Goal: Transaction & Acquisition: Purchase product/service

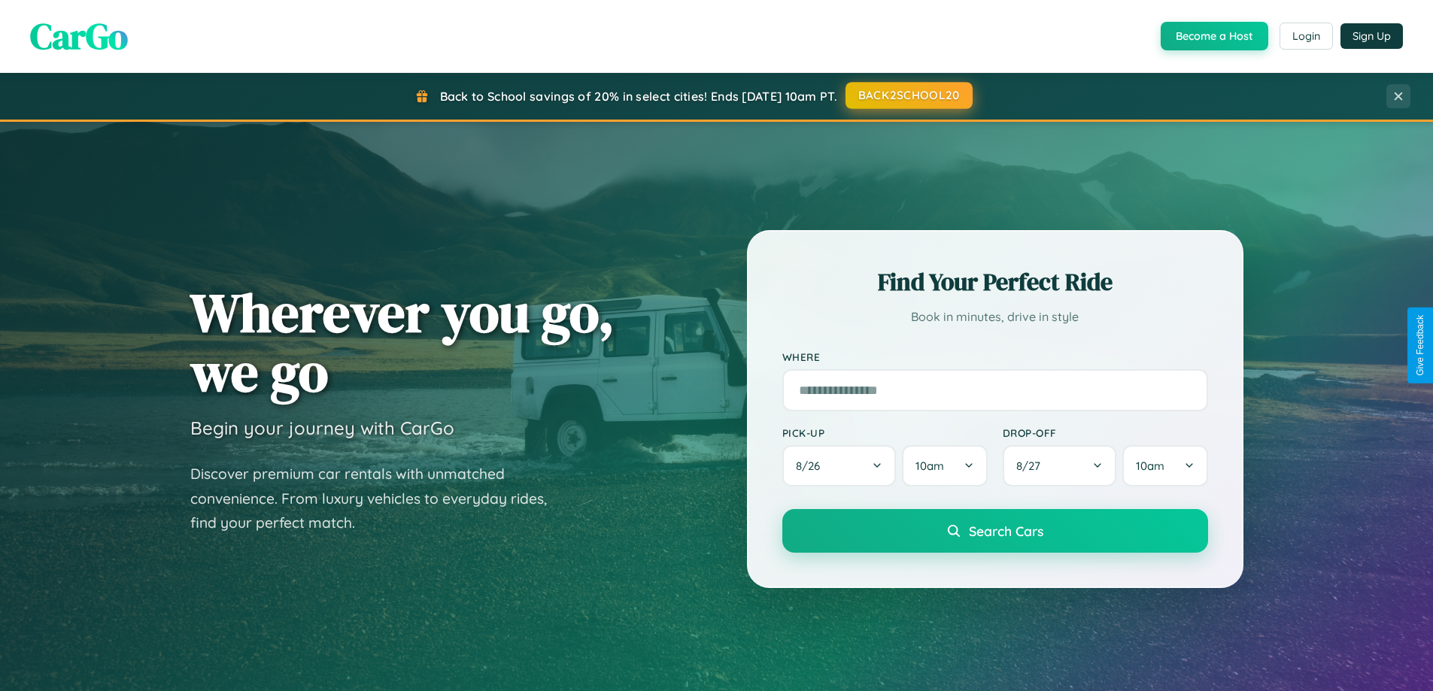
click at [908, 96] on button "BACK2SCHOOL20" at bounding box center [908, 95] width 127 height 27
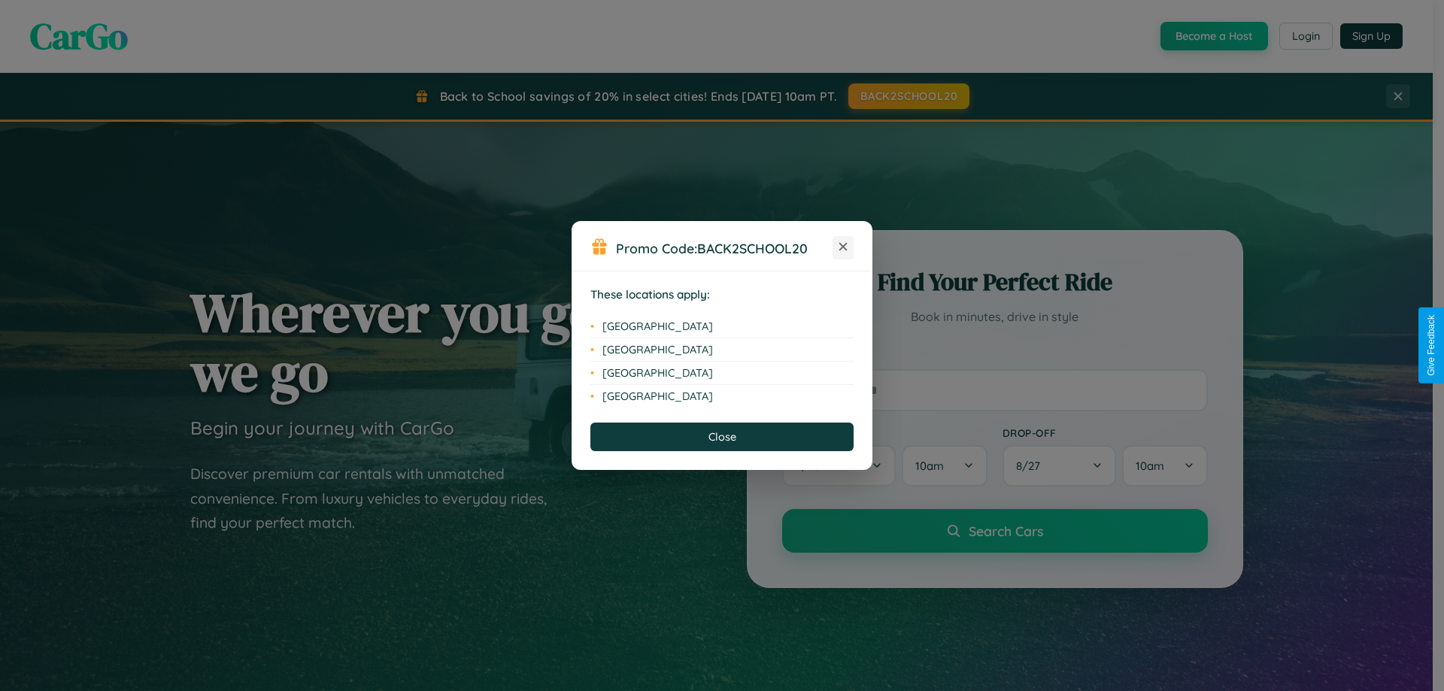
click at [843, 247] on icon at bounding box center [843, 247] width 8 height 8
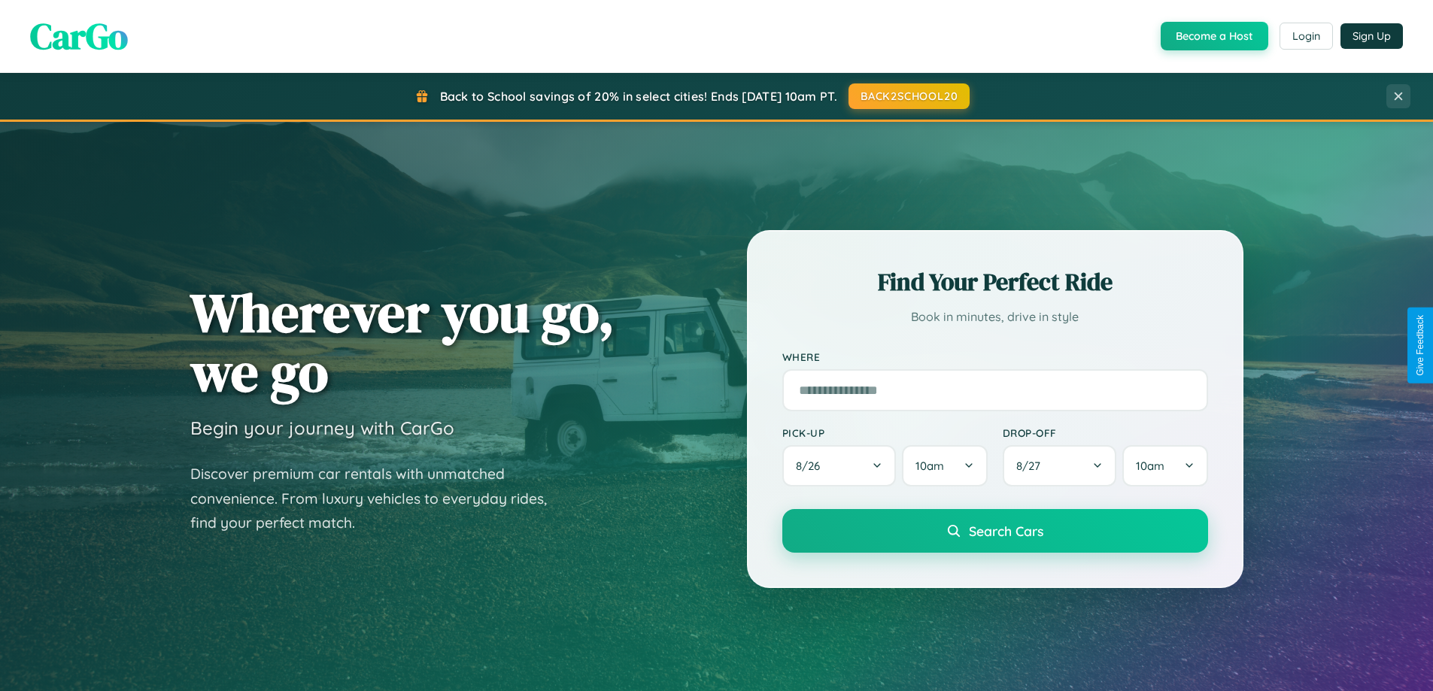
scroll to position [44, 0]
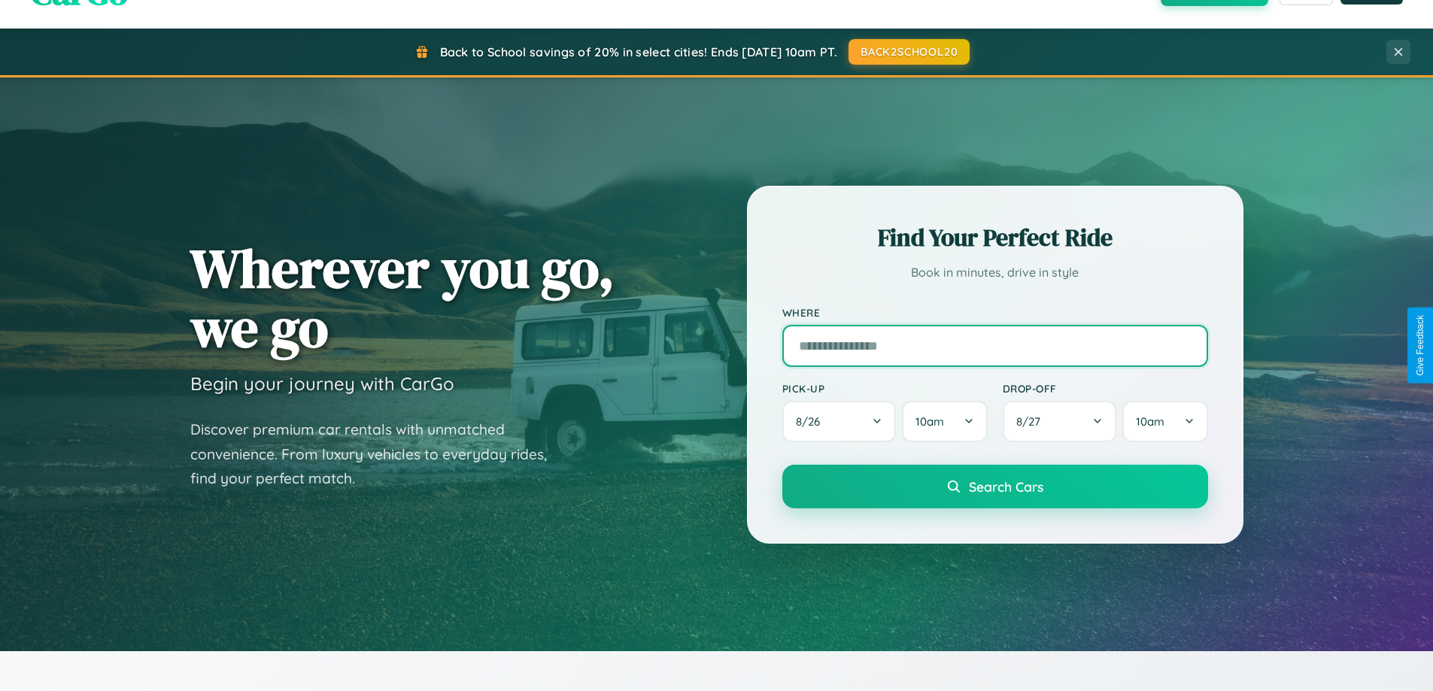
click at [994, 345] on input "text" at bounding box center [995, 346] width 426 height 42
type input "*******"
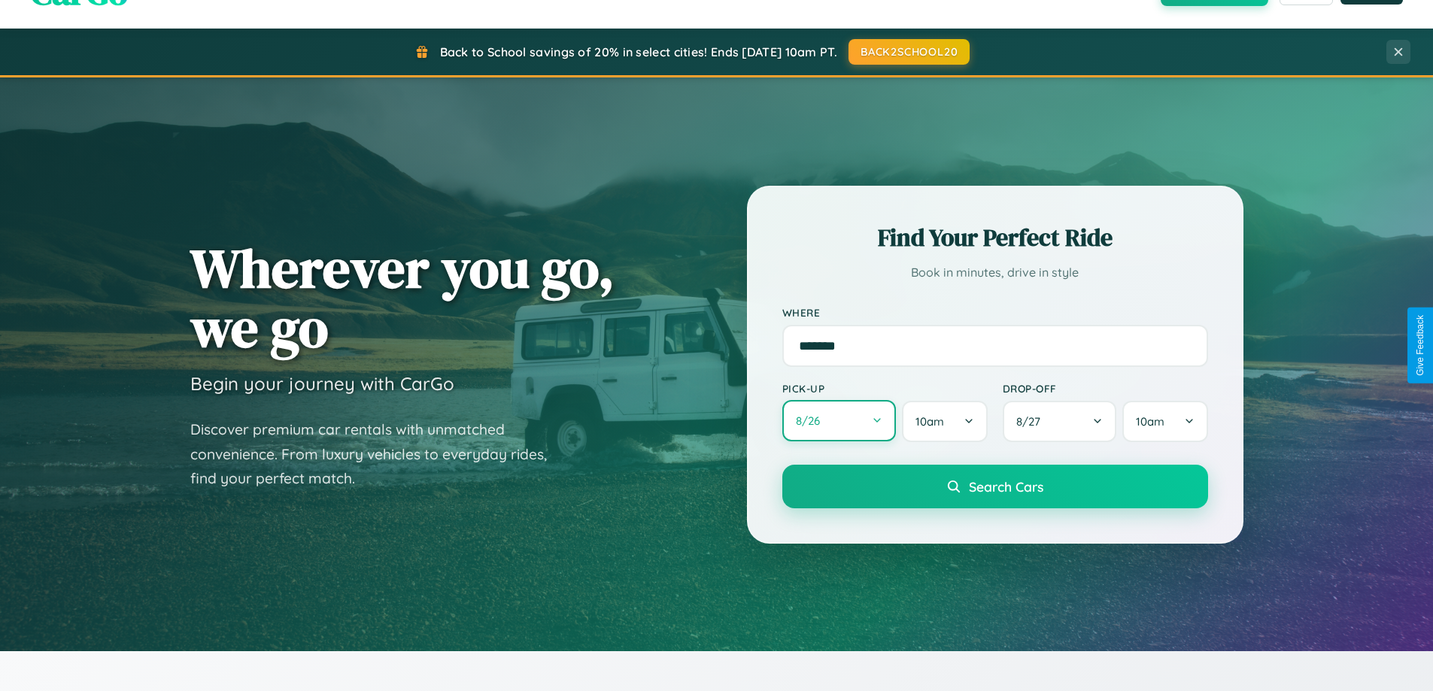
click at [839, 421] on button "8 / 26" at bounding box center [839, 420] width 114 height 41
select select "*"
select select "****"
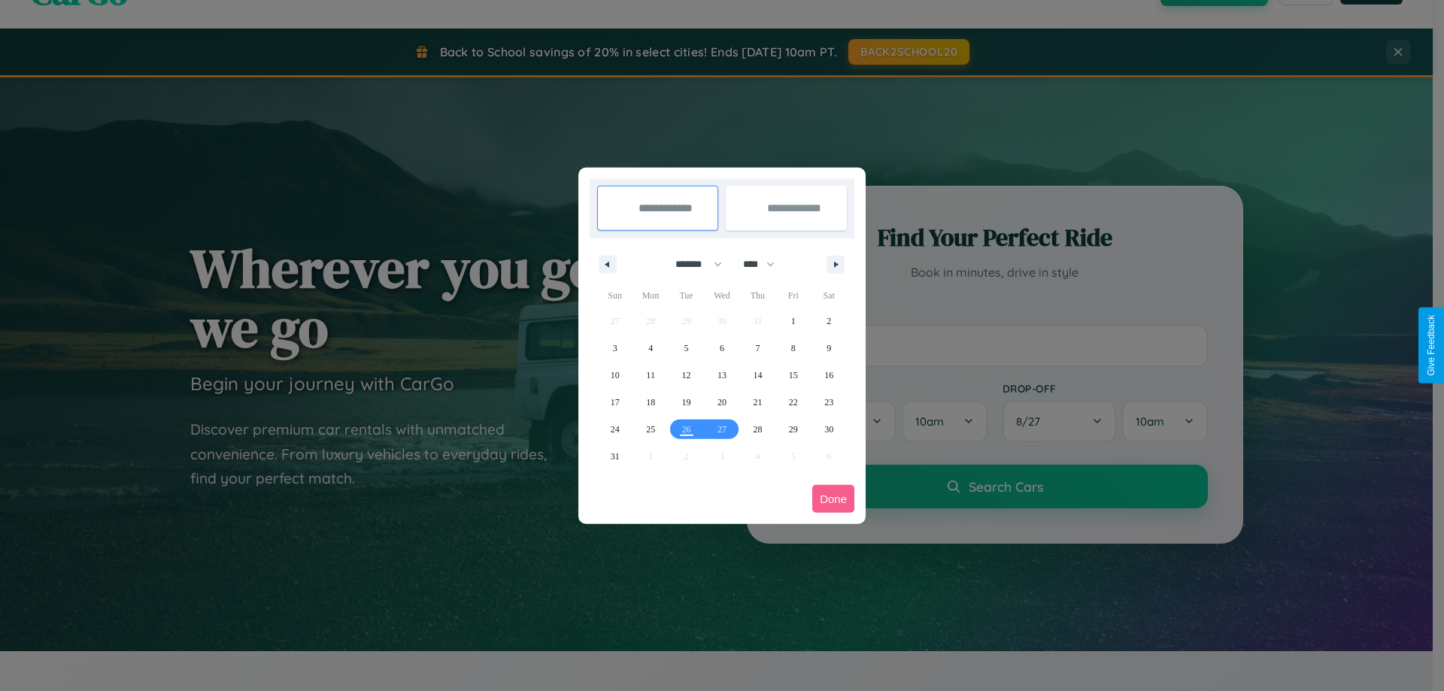
click at [692, 264] on select "******* ******** ***** ***** *** **** **** ****** ********* ******* ******** **…" at bounding box center [696, 264] width 64 height 25
select select "*"
click at [766, 264] on select "**** **** **** **** **** **** **** **** **** **** **** **** **** **** **** ****…" at bounding box center [758, 264] width 45 height 25
select select "****"
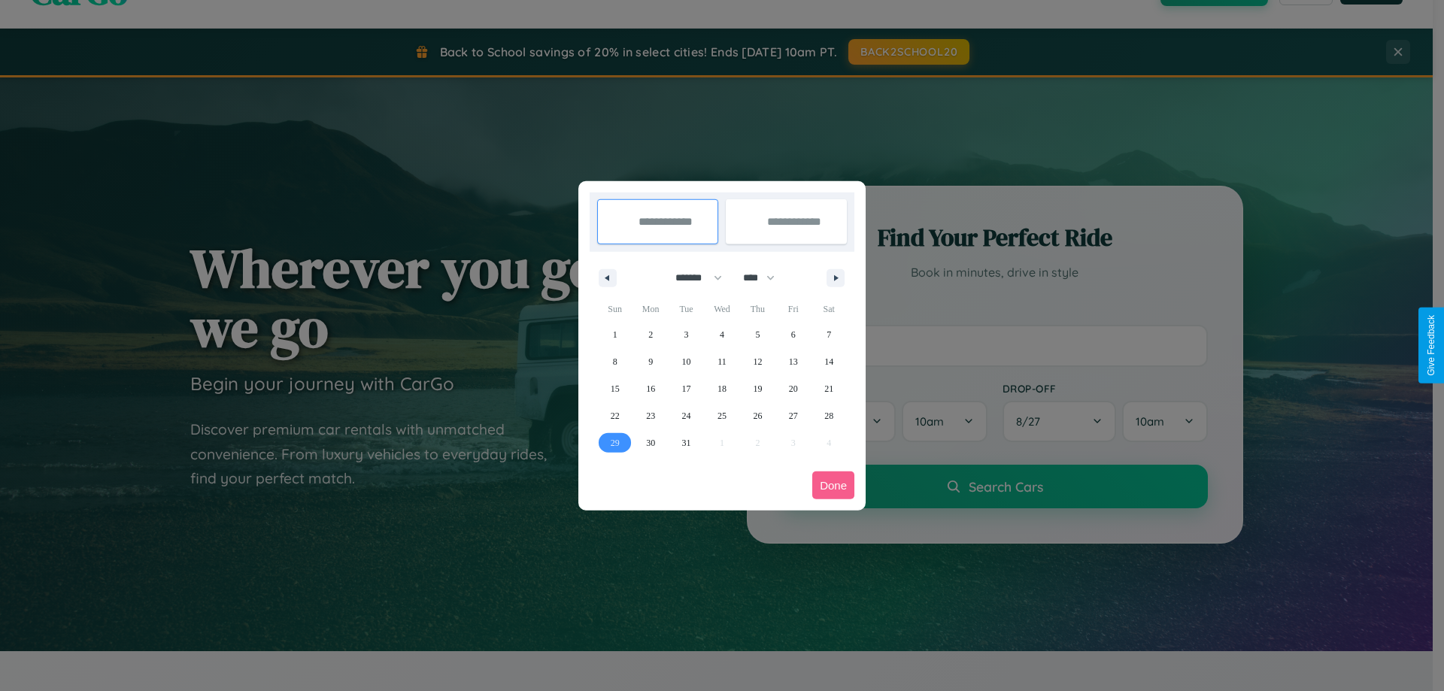
click at [614, 442] on span "29" at bounding box center [615, 442] width 9 height 27
type input "**********"
click at [836, 278] on icon "button" at bounding box center [839, 278] width 8 height 6
select select "*"
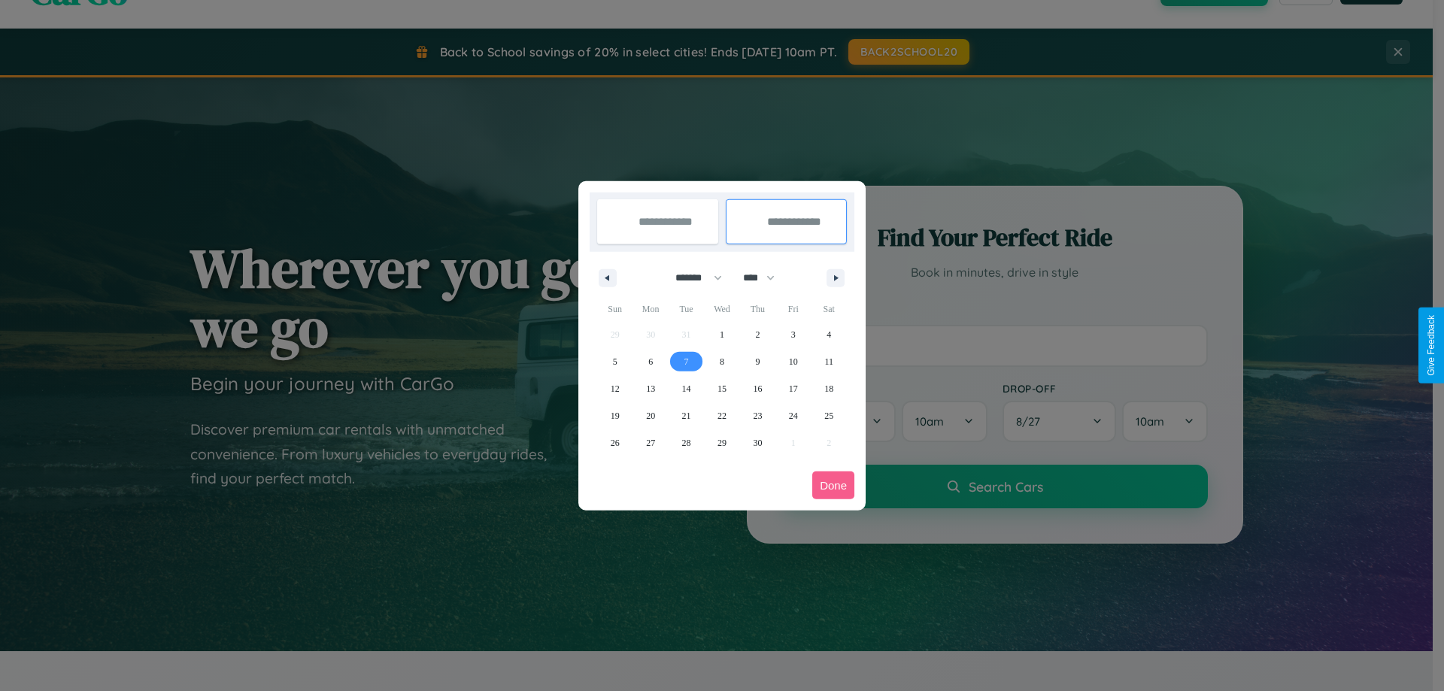
click at [686, 361] on span "7" at bounding box center [686, 361] width 5 height 27
type input "**********"
select select "*"
click at [833, 485] on button "Done" at bounding box center [833, 486] width 42 height 28
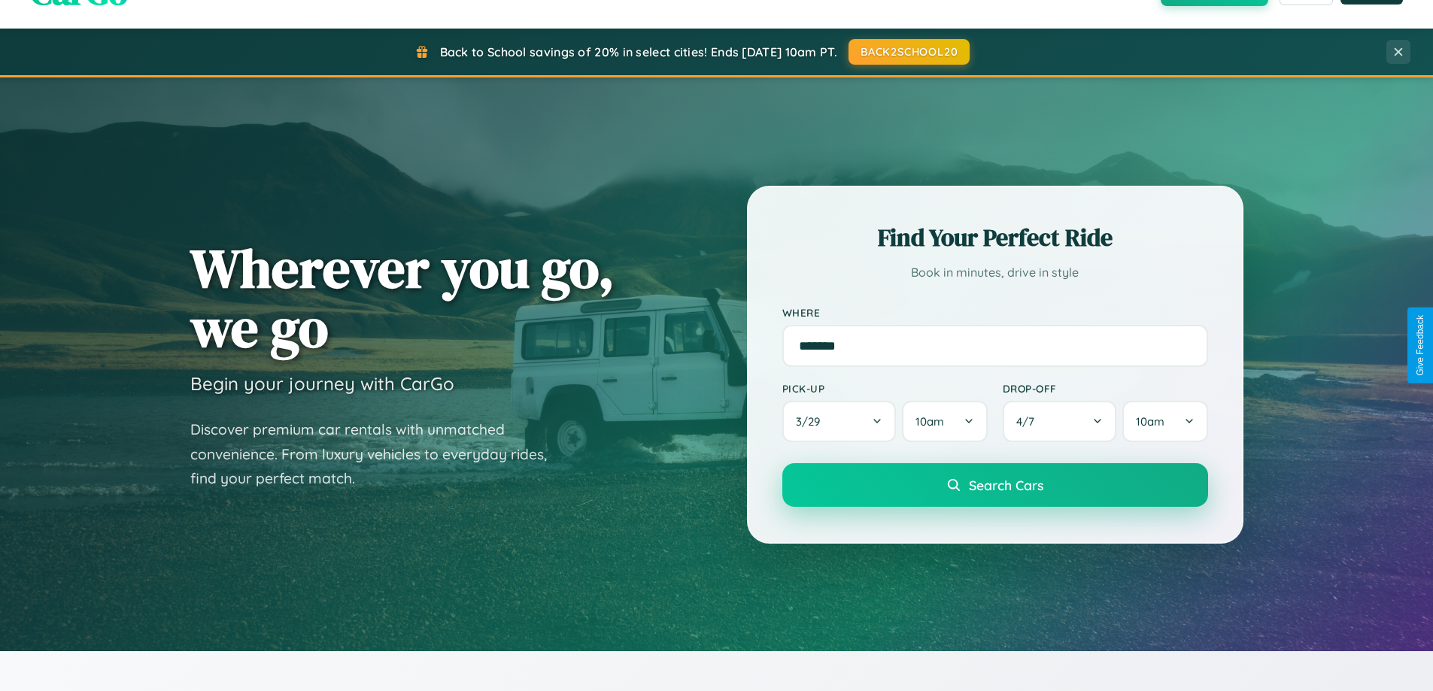
click at [994, 485] on span "Search Cars" at bounding box center [1006, 485] width 74 height 17
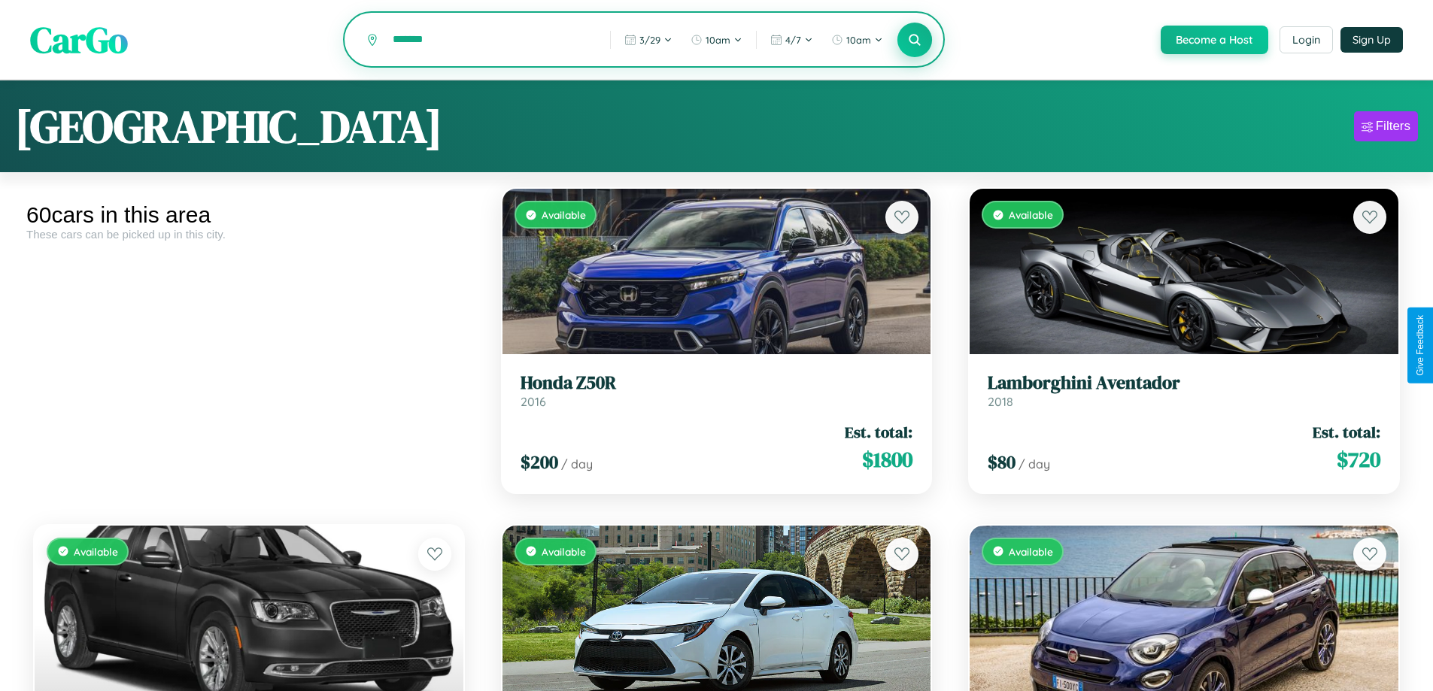
type input "*******"
click at [914, 41] on icon at bounding box center [915, 39] width 14 height 14
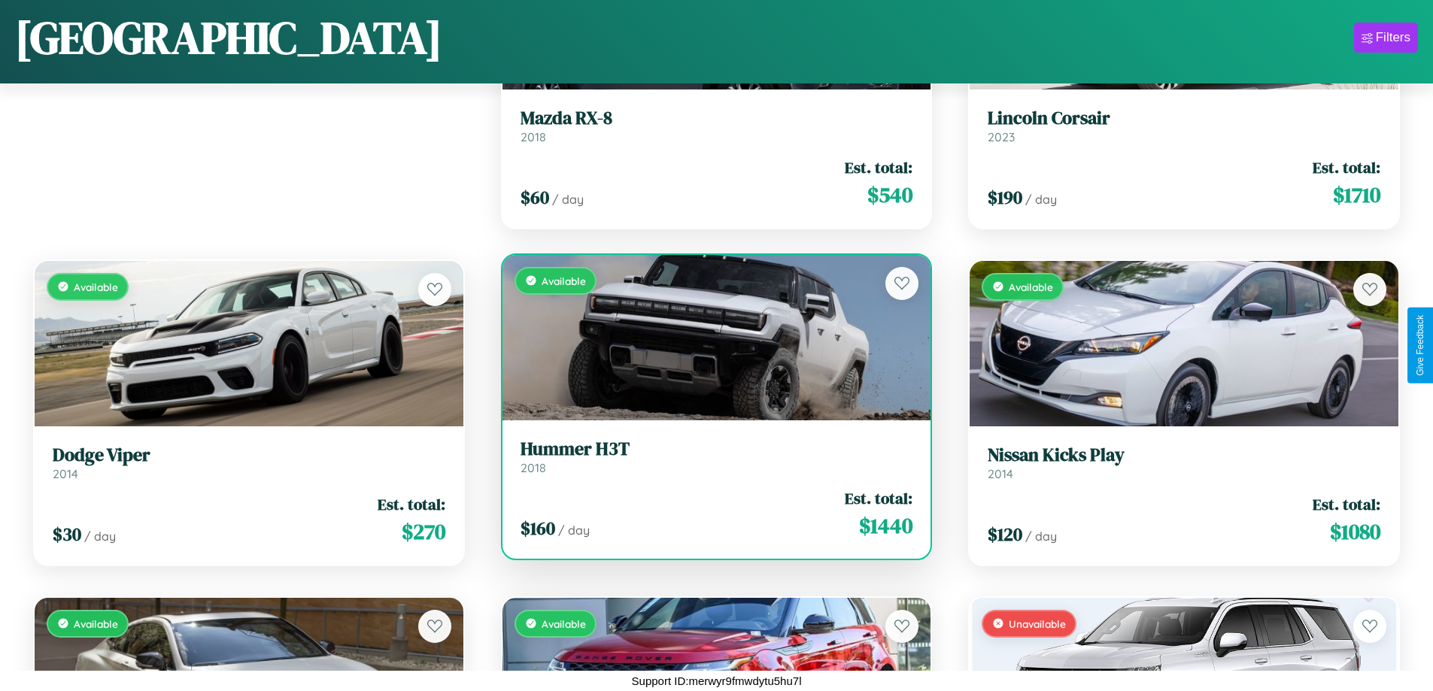
scroll to position [211, 0]
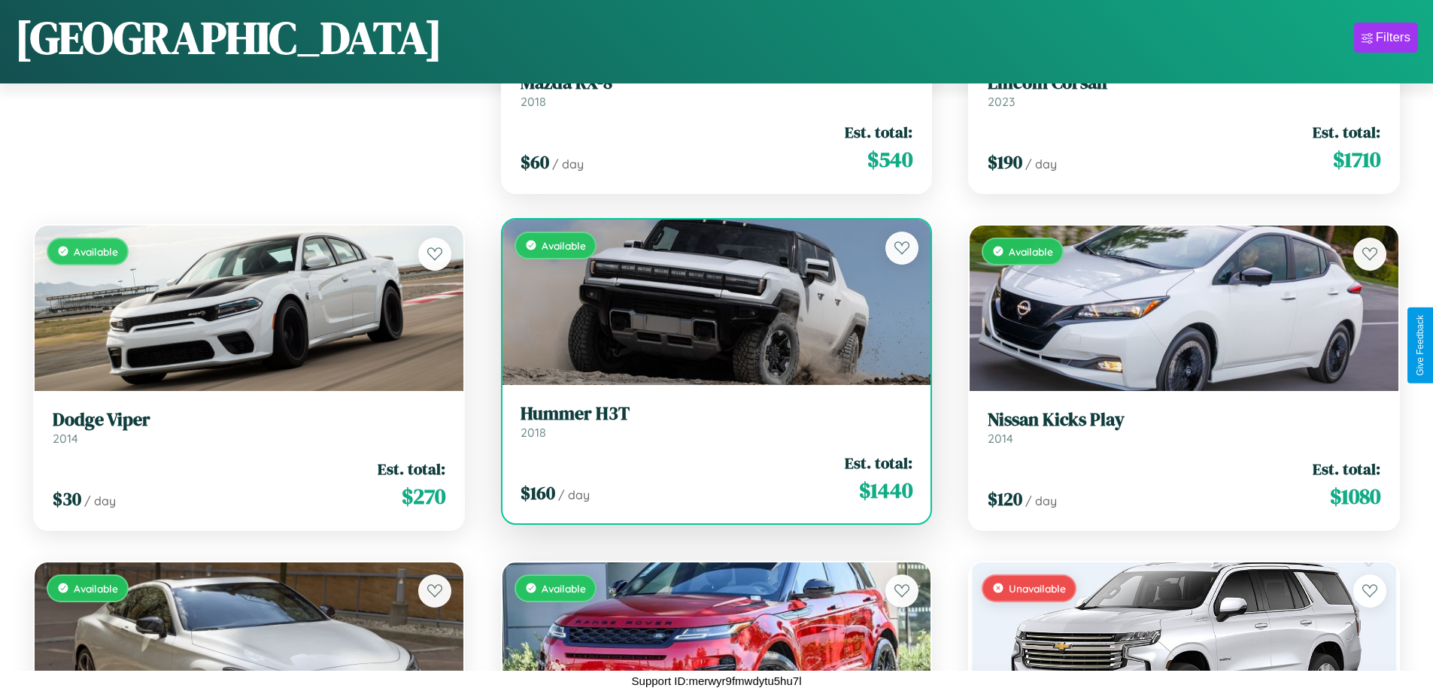
click at [710, 308] on div "Available" at bounding box center [716, 302] width 429 height 165
click at [710, 302] on div "Available" at bounding box center [716, 302] width 429 height 165
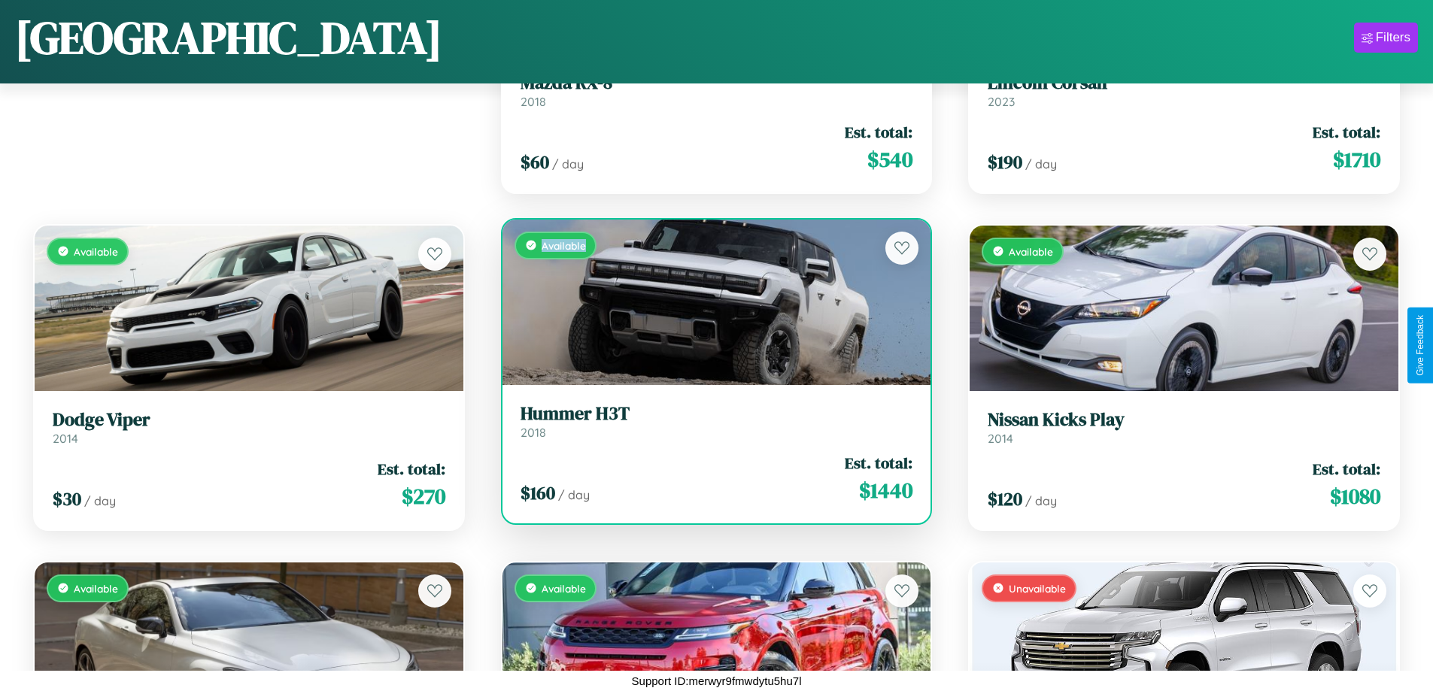
click at [710, 302] on div "Available" at bounding box center [716, 302] width 429 height 165
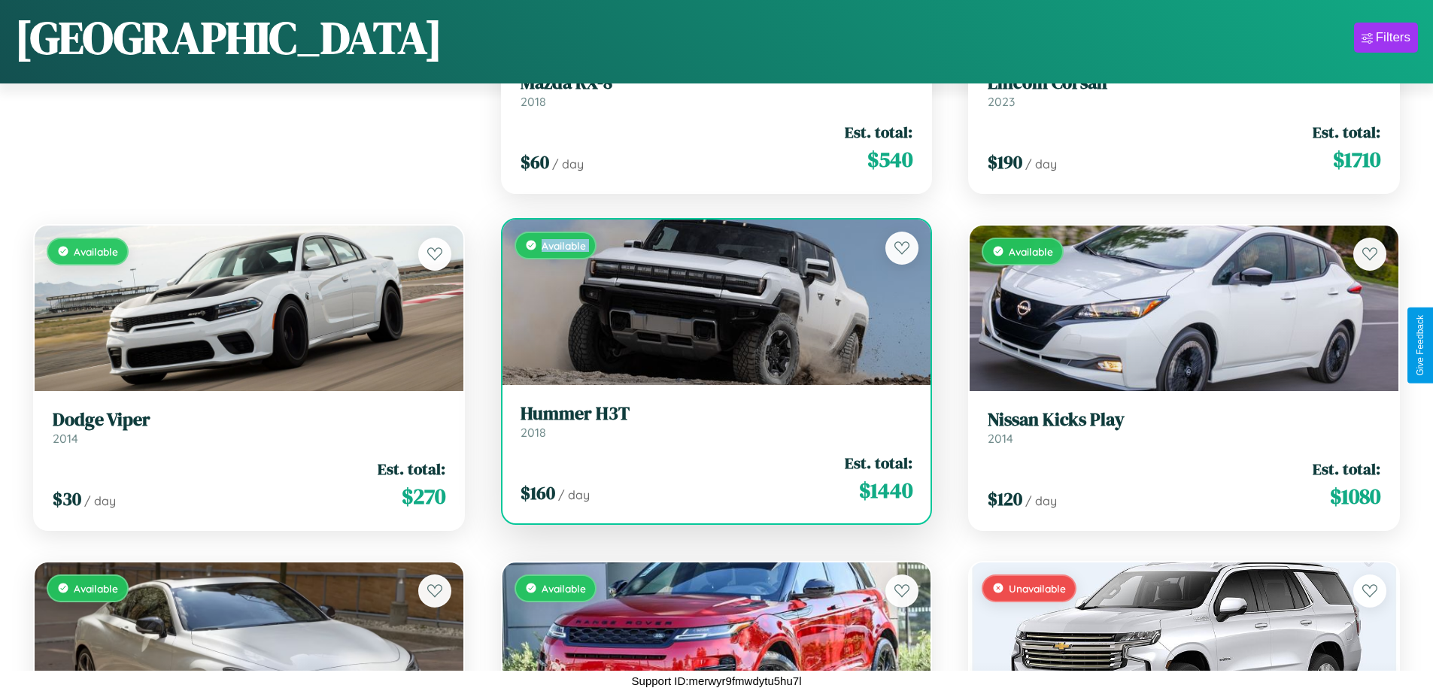
click at [710, 302] on div "Available" at bounding box center [716, 302] width 429 height 165
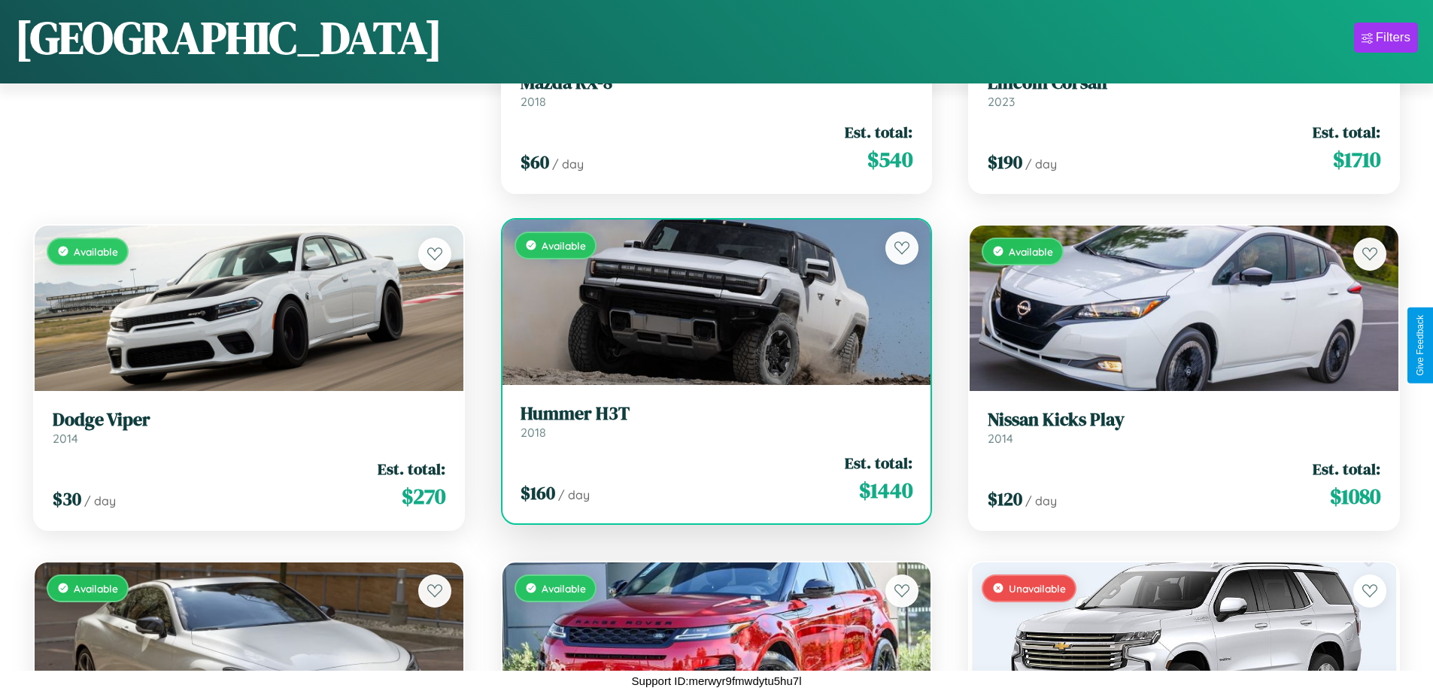
click at [710, 302] on div "Available" at bounding box center [716, 302] width 429 height 165
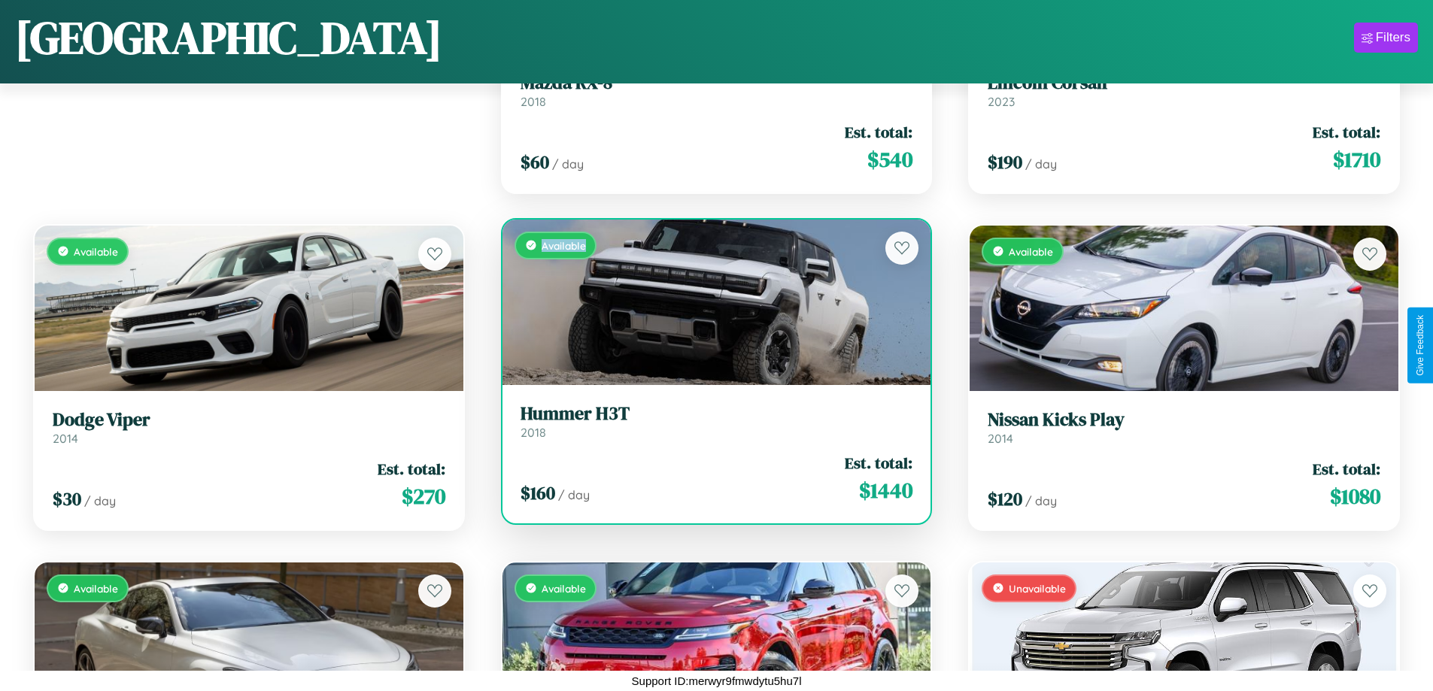
click at [710, 302] on div "Available" at bounding box center [716, 302] width 429 height 165
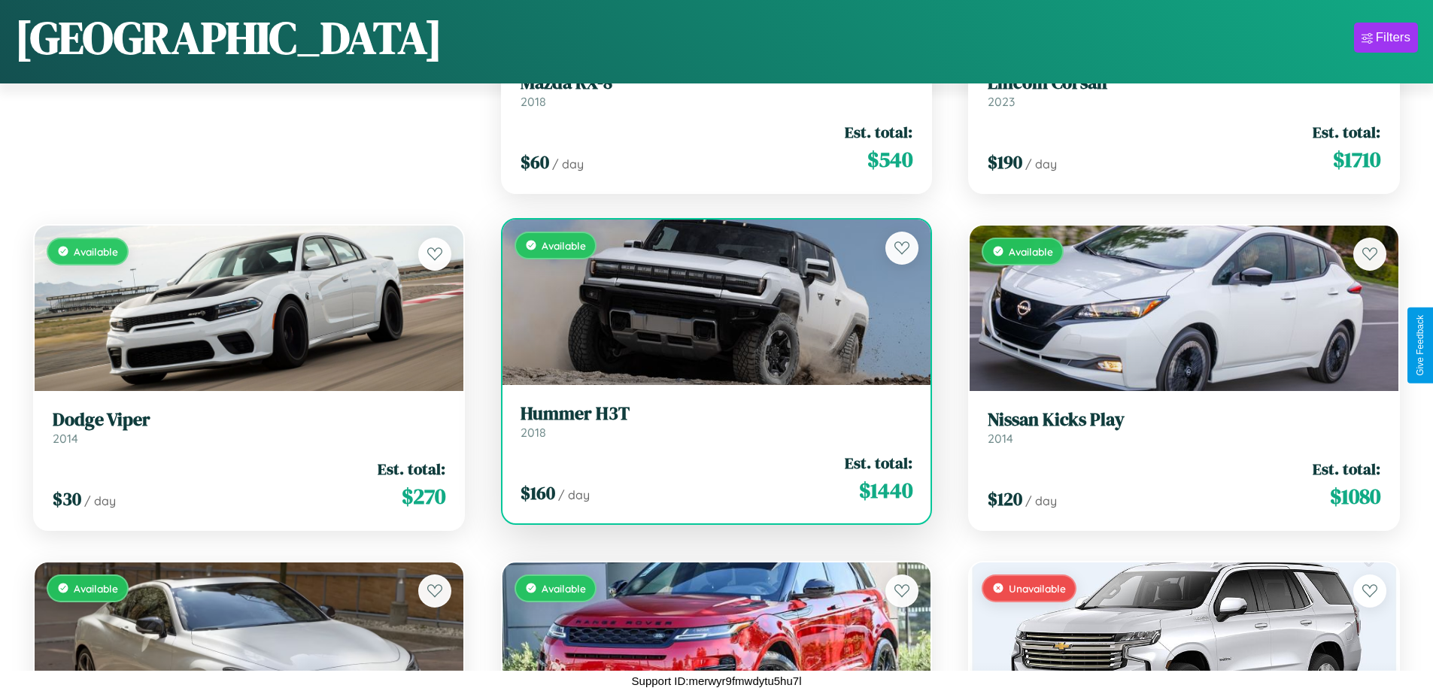
click at [710, 421] on h3 "Hummer H3T" at bounding box center [716, 414] width 393 height 22
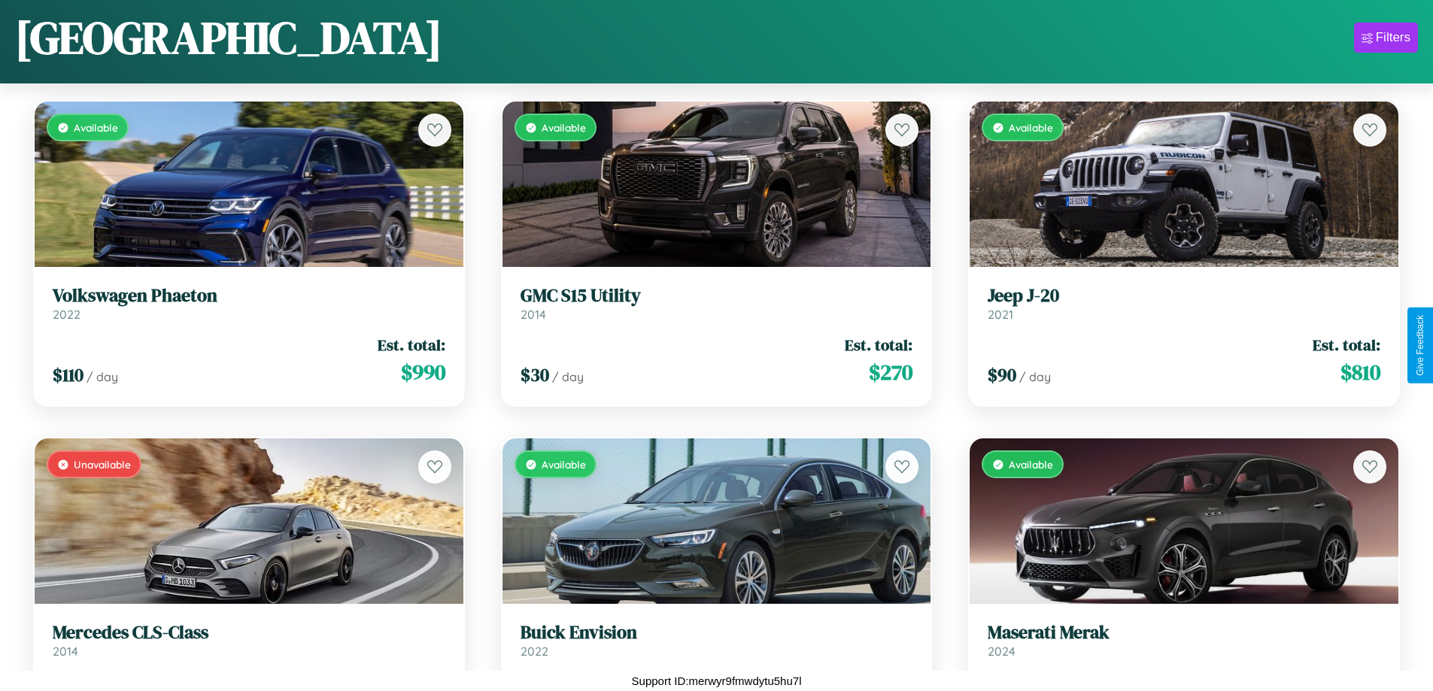
scroll to position [1222, 0]
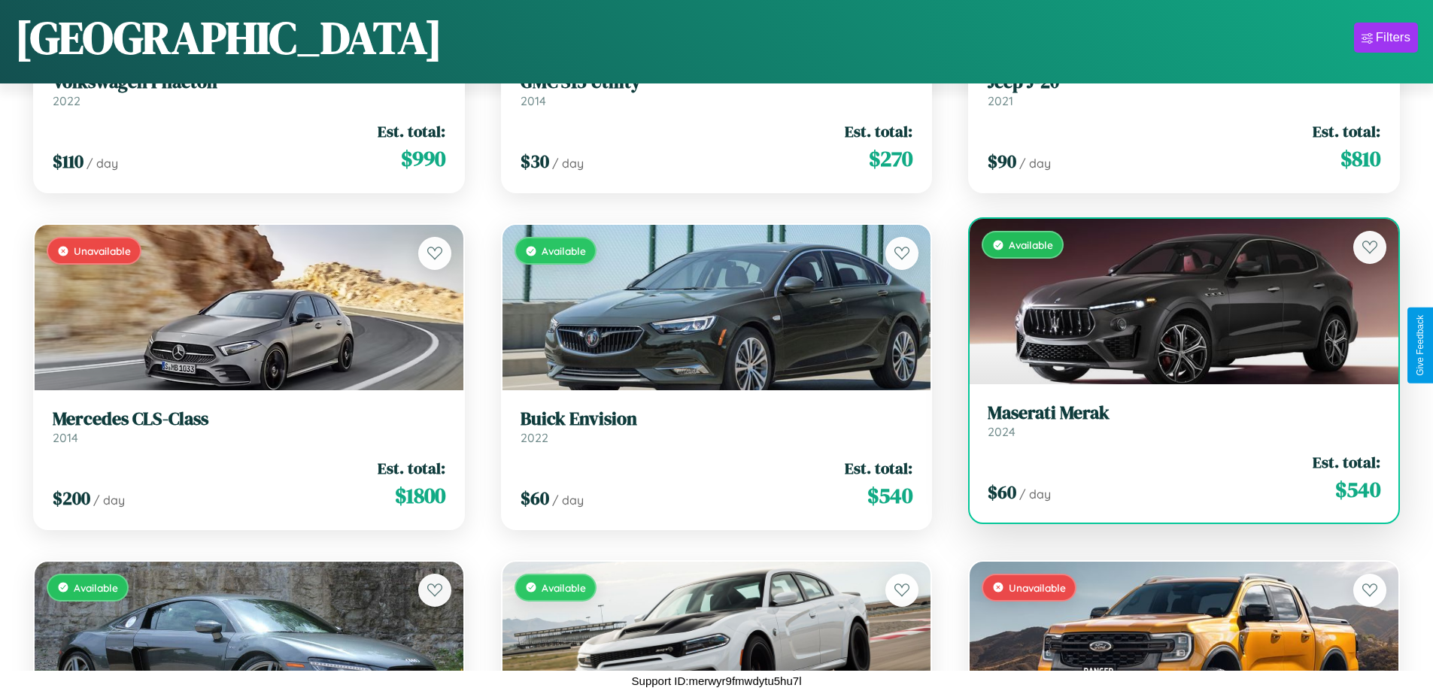
click at [1174, 426] on link "Maserati Merak 2024" at bounding box center [1183, 420] width 393 height 37
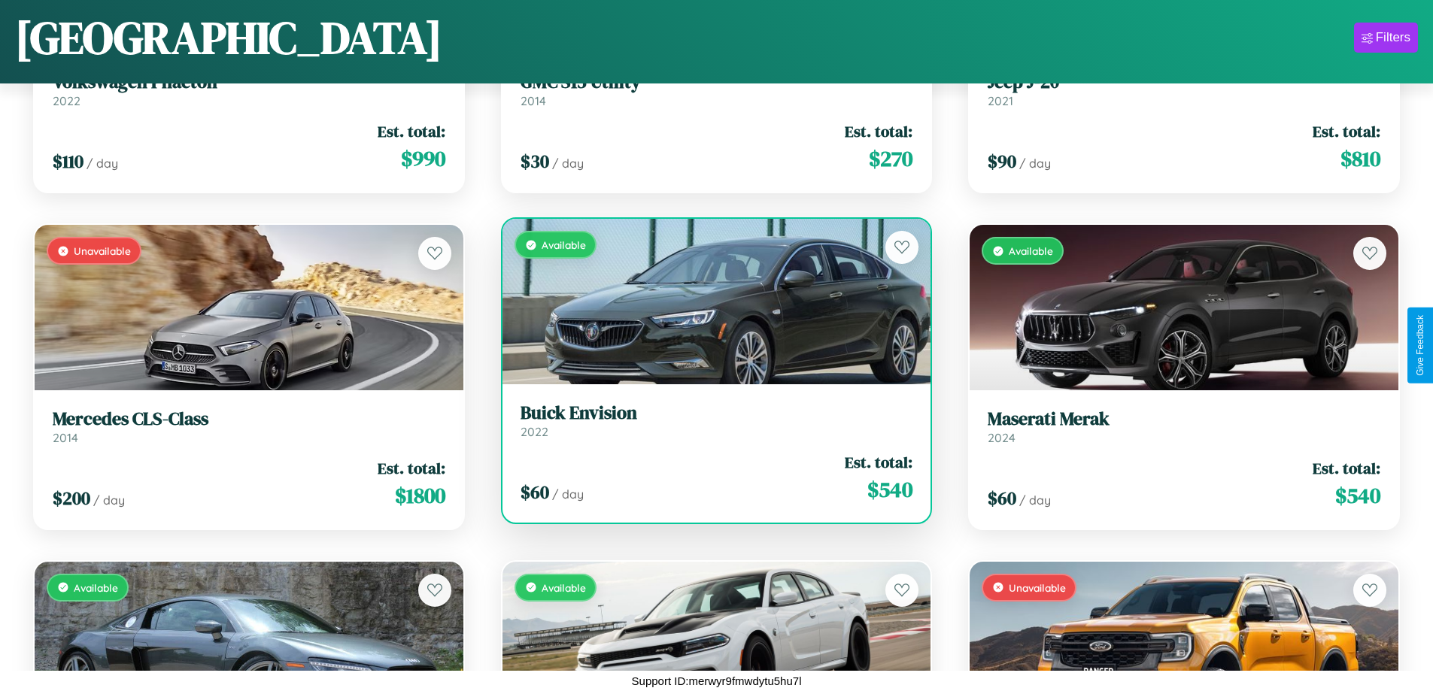
scroll to position [885, 0]
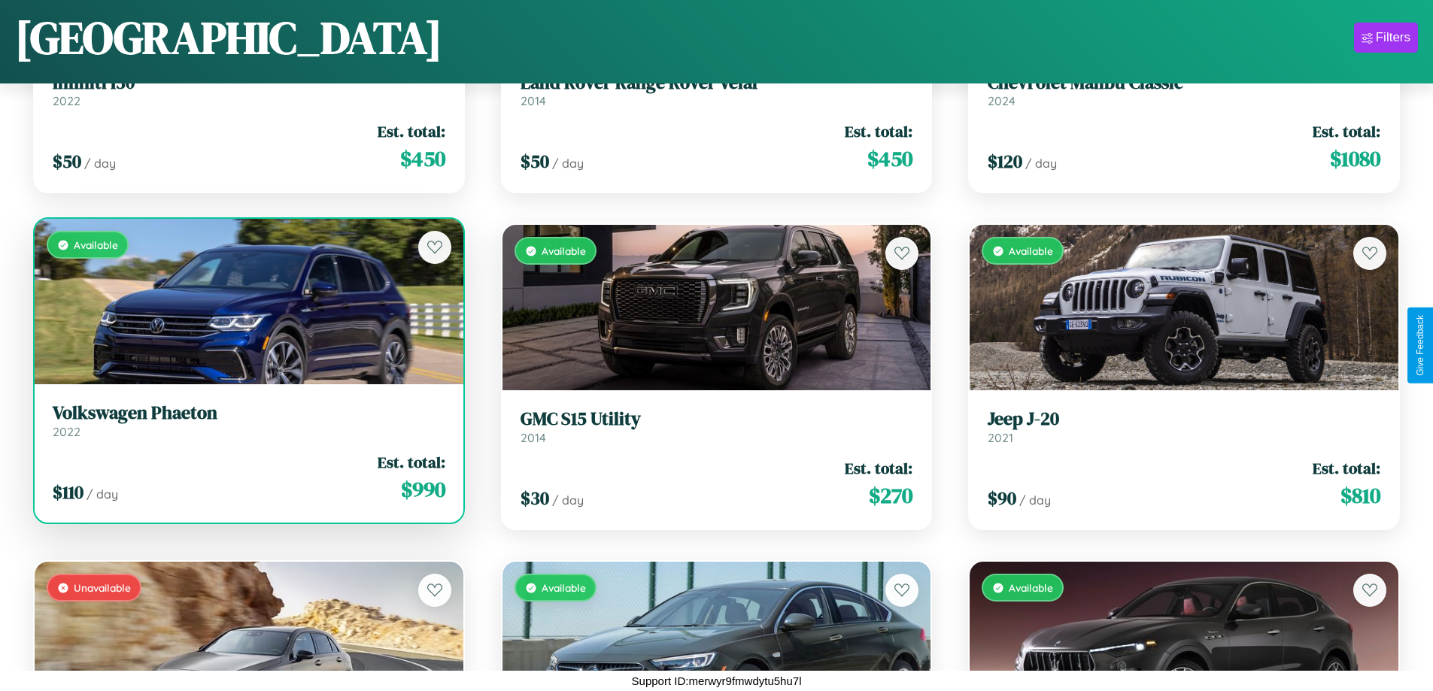
click at [247, 420] on h3 "Volkswagen Phaeton" at bounding box center [249, 413] width 393 height 22
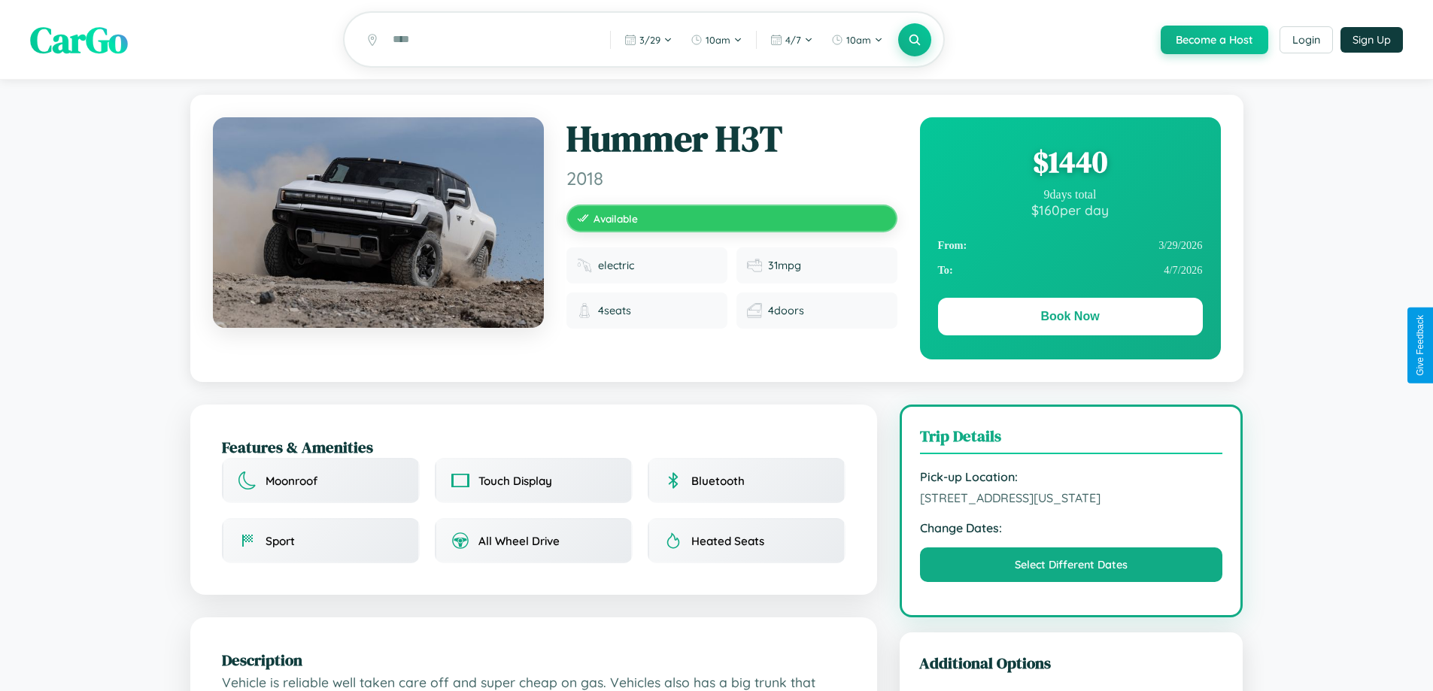
scroll to position [155, 0]
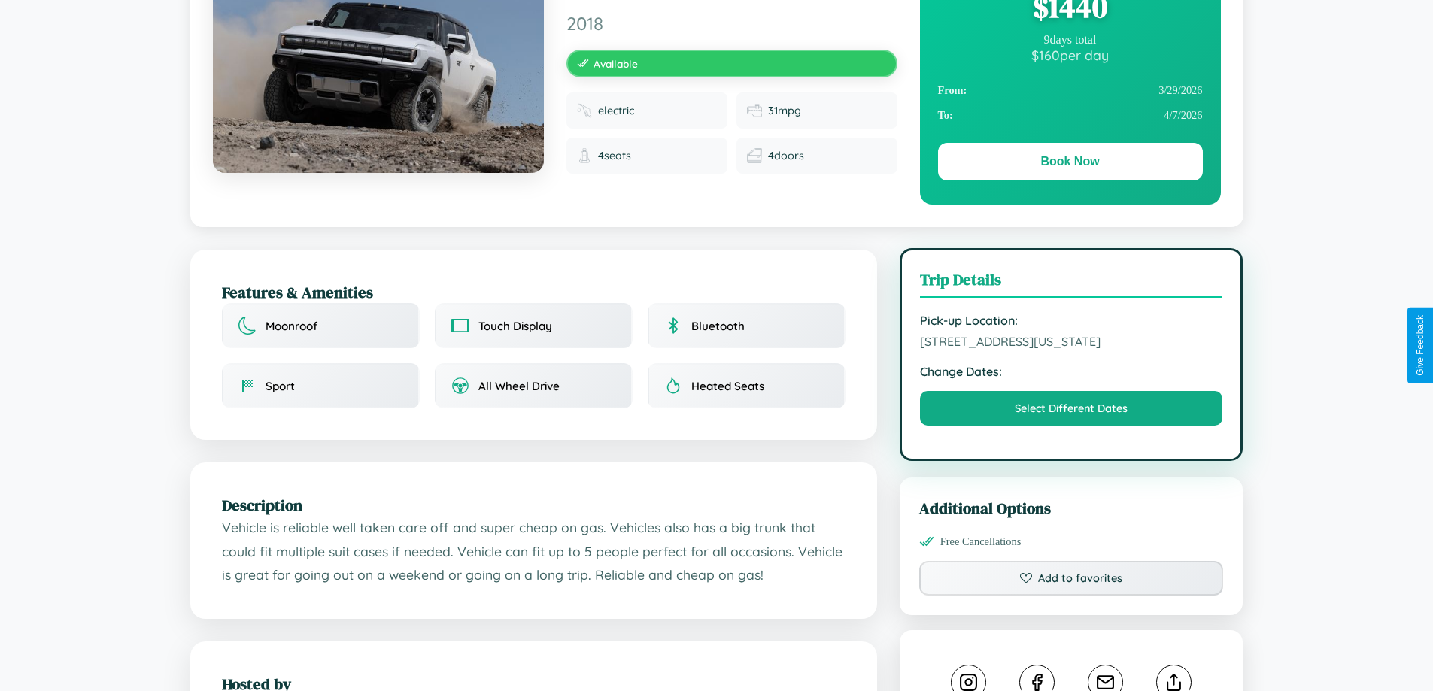
click at [1071, 344] on span "9201 Pine Street Atlanta Georgia 38778 United States" at bounding box center [1071, 341] width 303 height 15
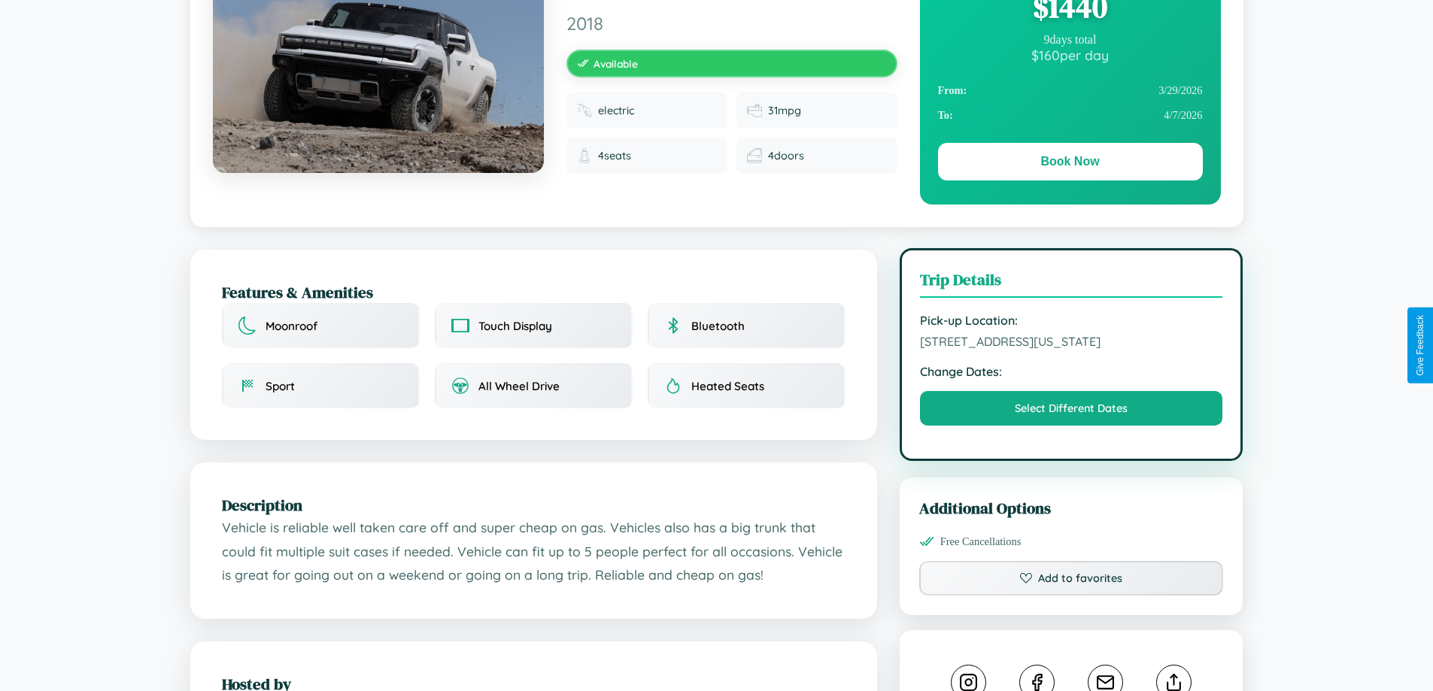
click at [1071, 344] on span "9201 Pine Street Atlanta Georgia 38778 United States" at bounding box center [1071, 341] width 303 height 15
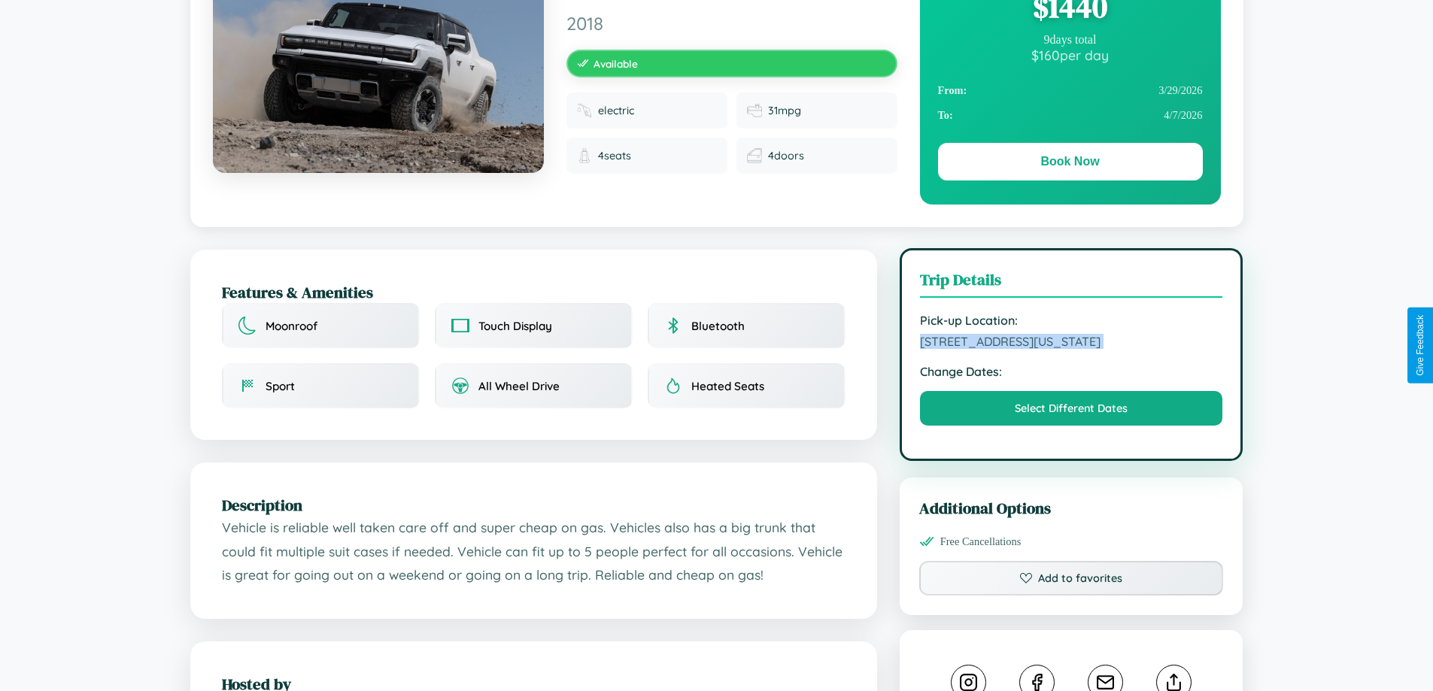
click at [1071, 344] on span "9201 Pine Street Atlanta Georgia 38778 United States" at bounding box center [1071, 341] width 303 height 15
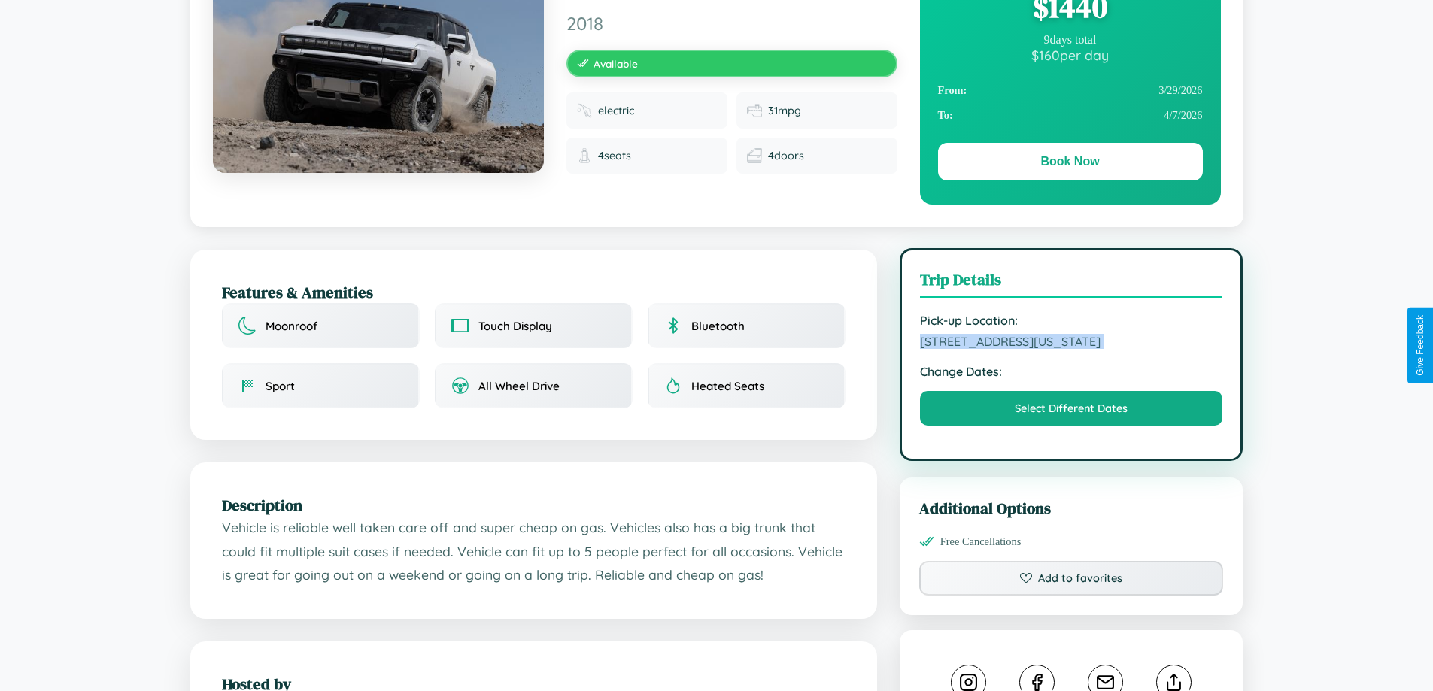
click at [1071, 344] on span "9201 Pine Street Atlanta Georgia 38778 United States" at bounding box center [1071, 341] width 303 height 15
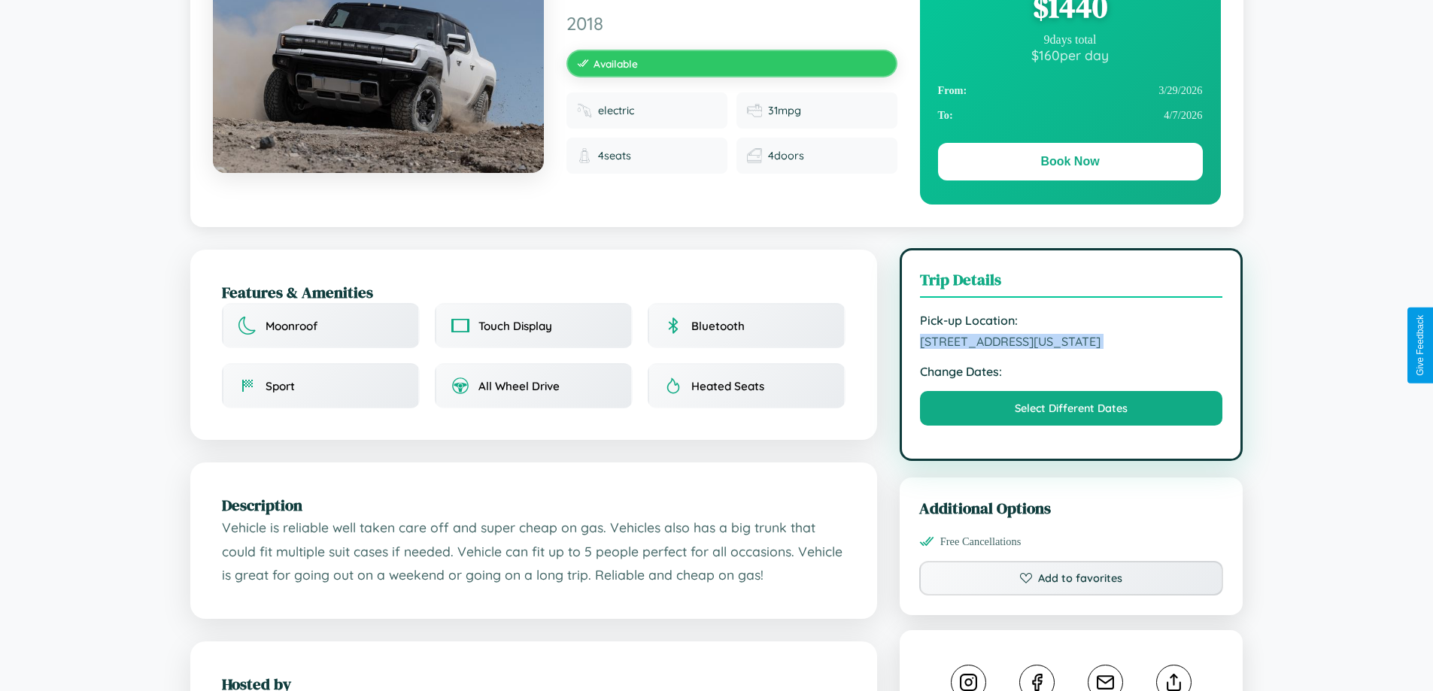
click at [1071, 344] on span "9201 Pine Street Atlanta Georgia 38778 United States" at bounding box center [1071, 341] width 303 height 15
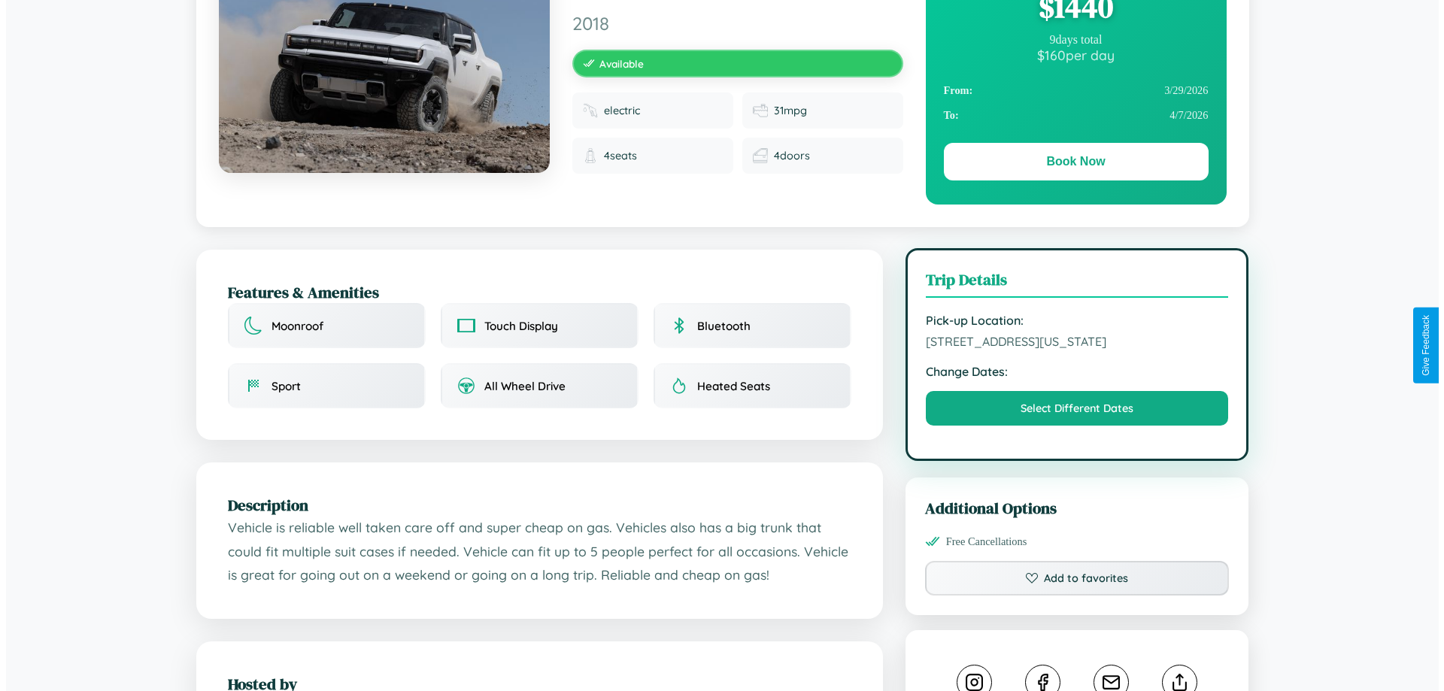
scroll to position [0, 0]
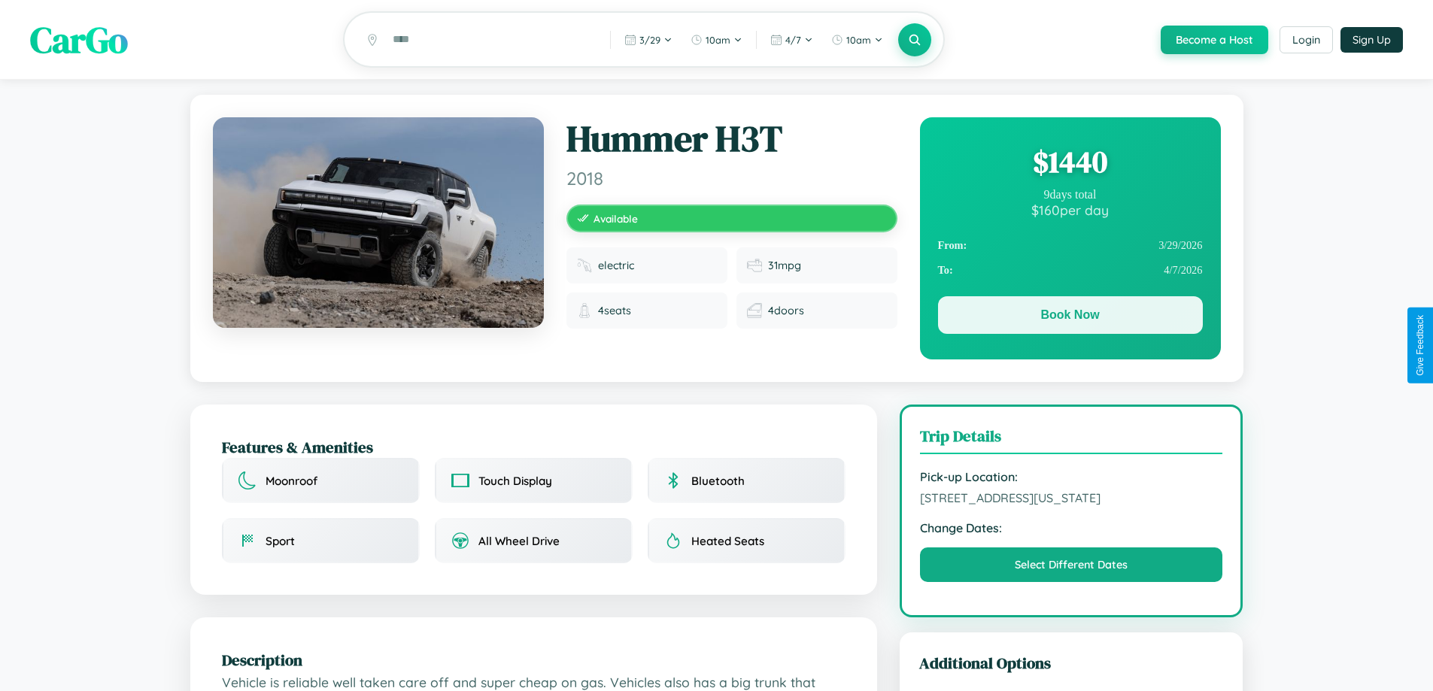
click at [1069, 318] on button "Book Now" at bounding box center [1070, 315] width 265 height 38
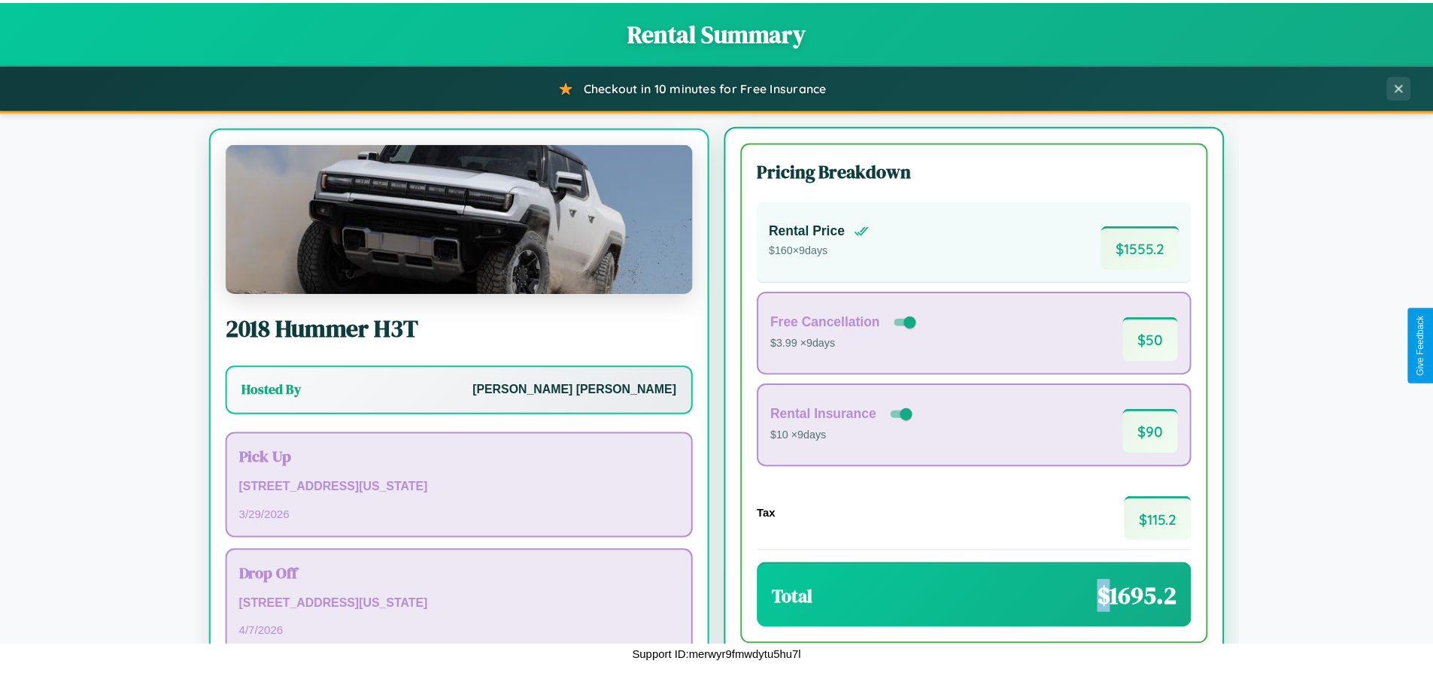
scroll to position [70, 0]
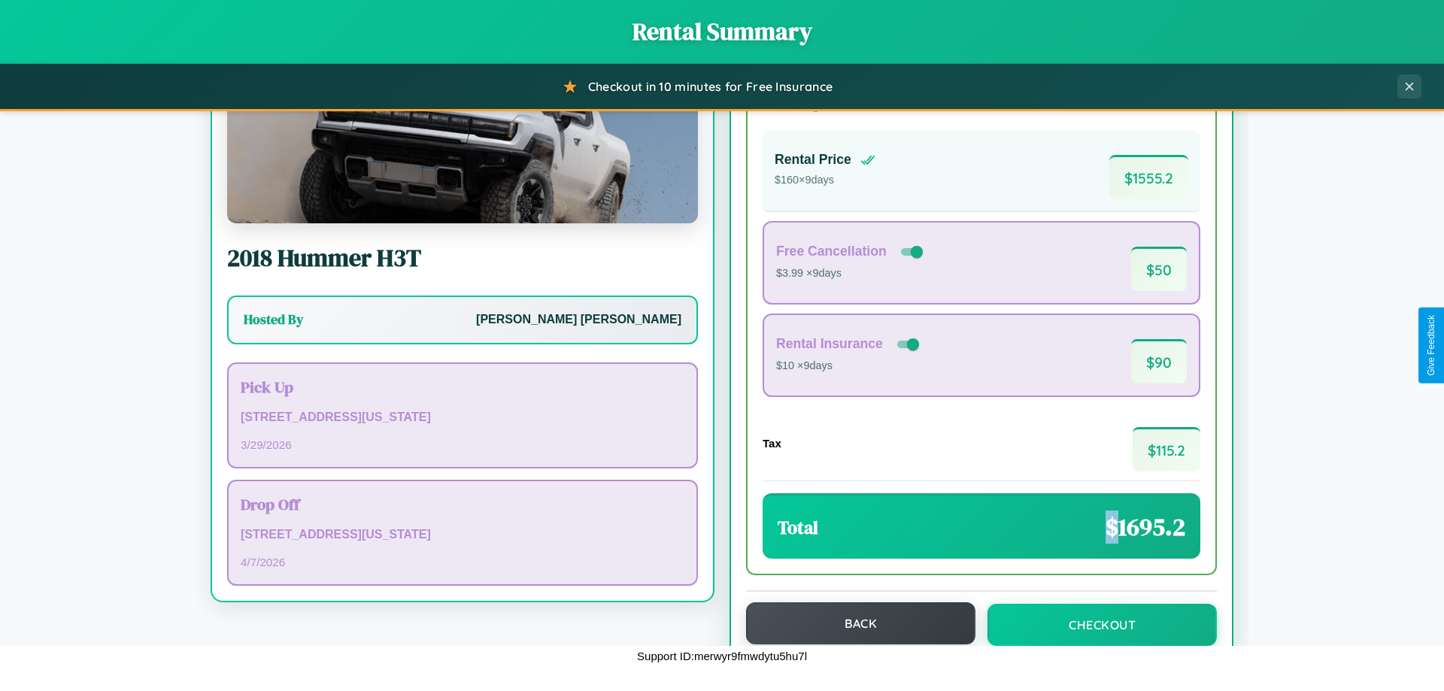
click at [854, 623] on button "Back" at bounding box center [860, 623] width 229 height 42
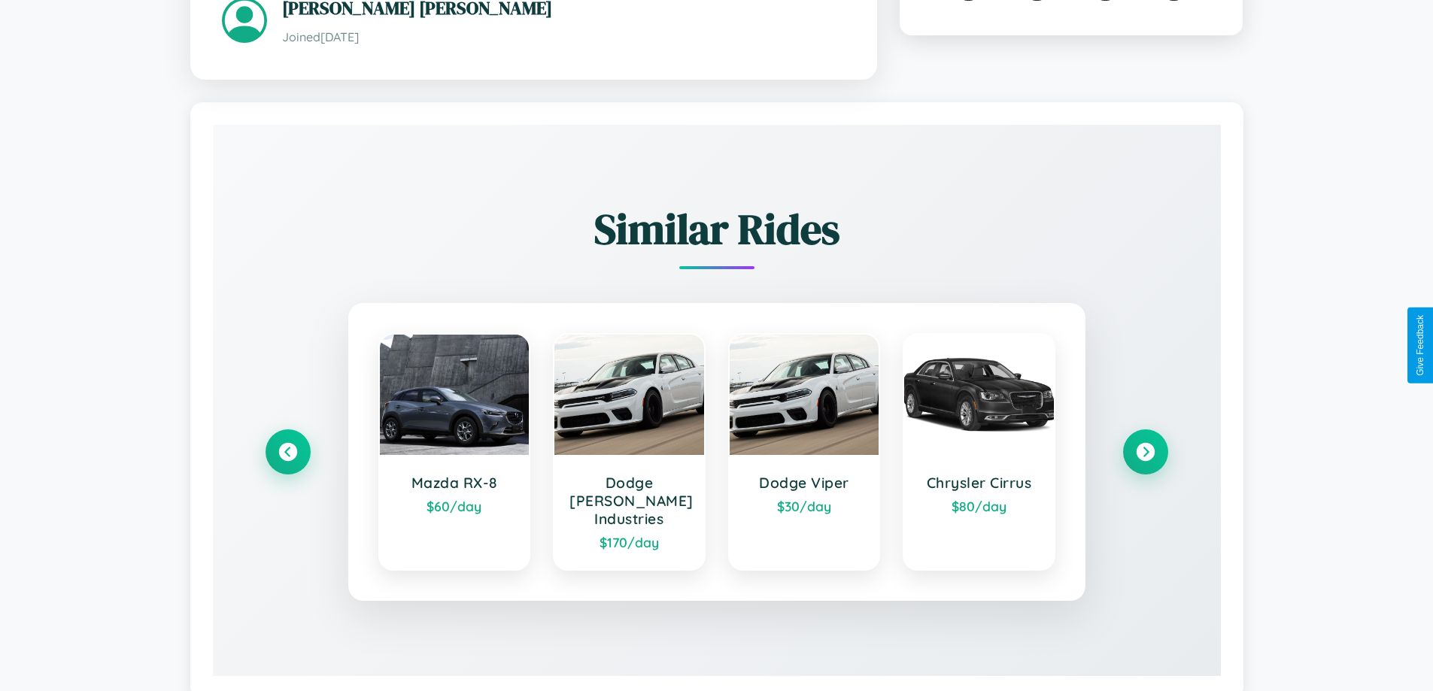
scroll to position [881, 0]
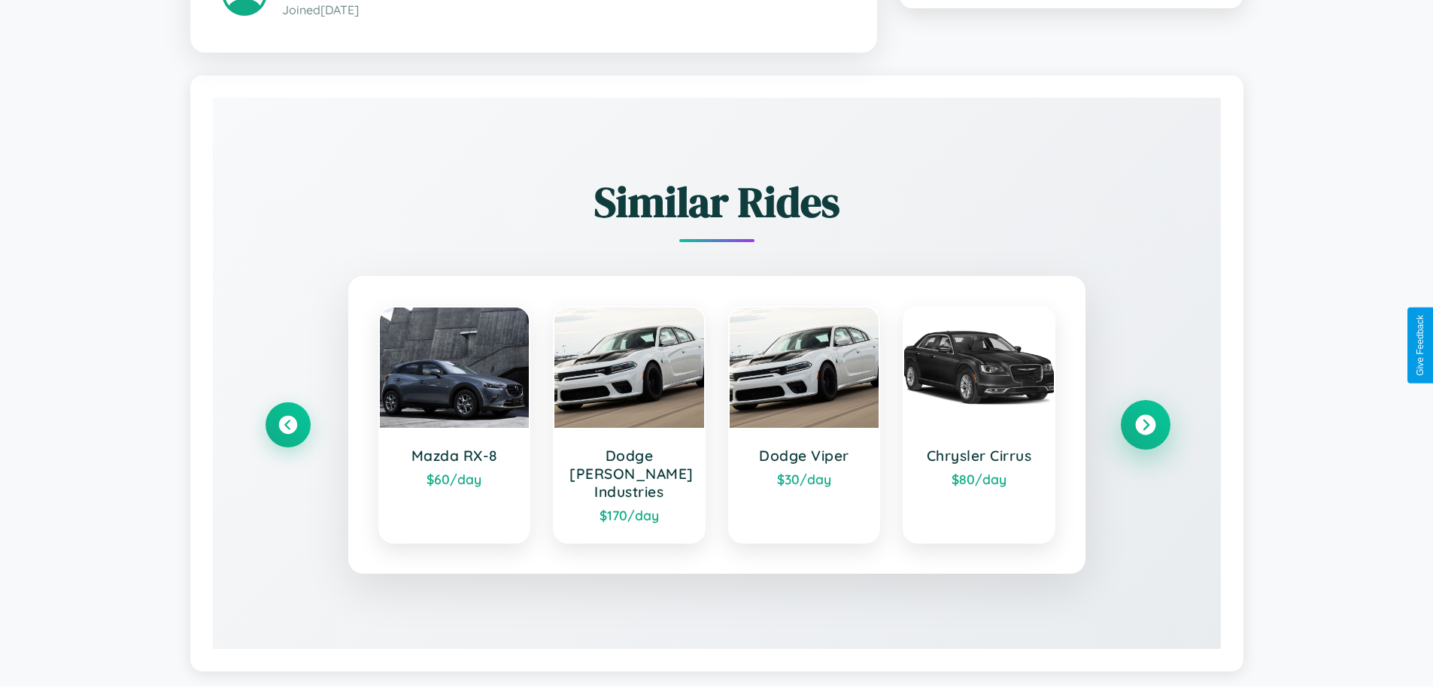
click at [1145, 417] on icon at bounding box center [1145, 424] width 20 height 20
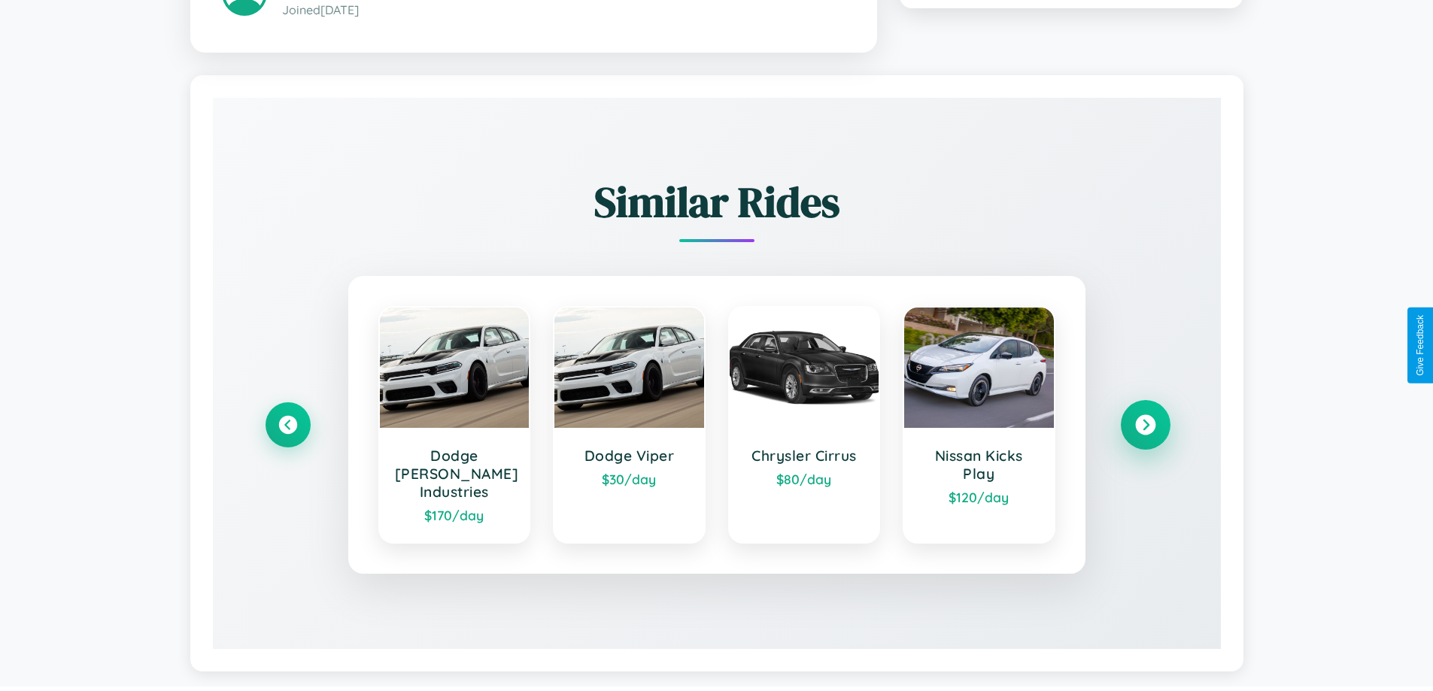
click at [1145, 417] on icon at bounding box center [1145, 424] width 20 height 20
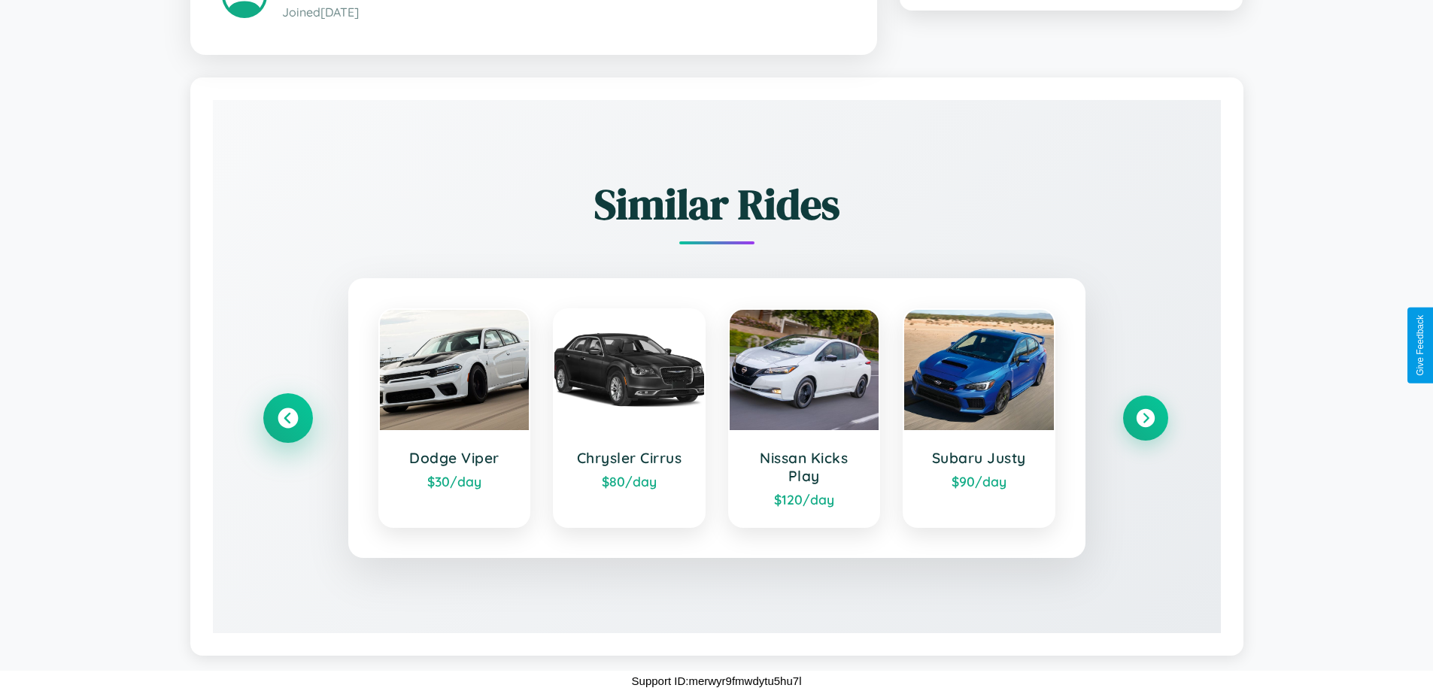
click at [287, 417] on icon at bounding box center [288, 418] width 20 height 20
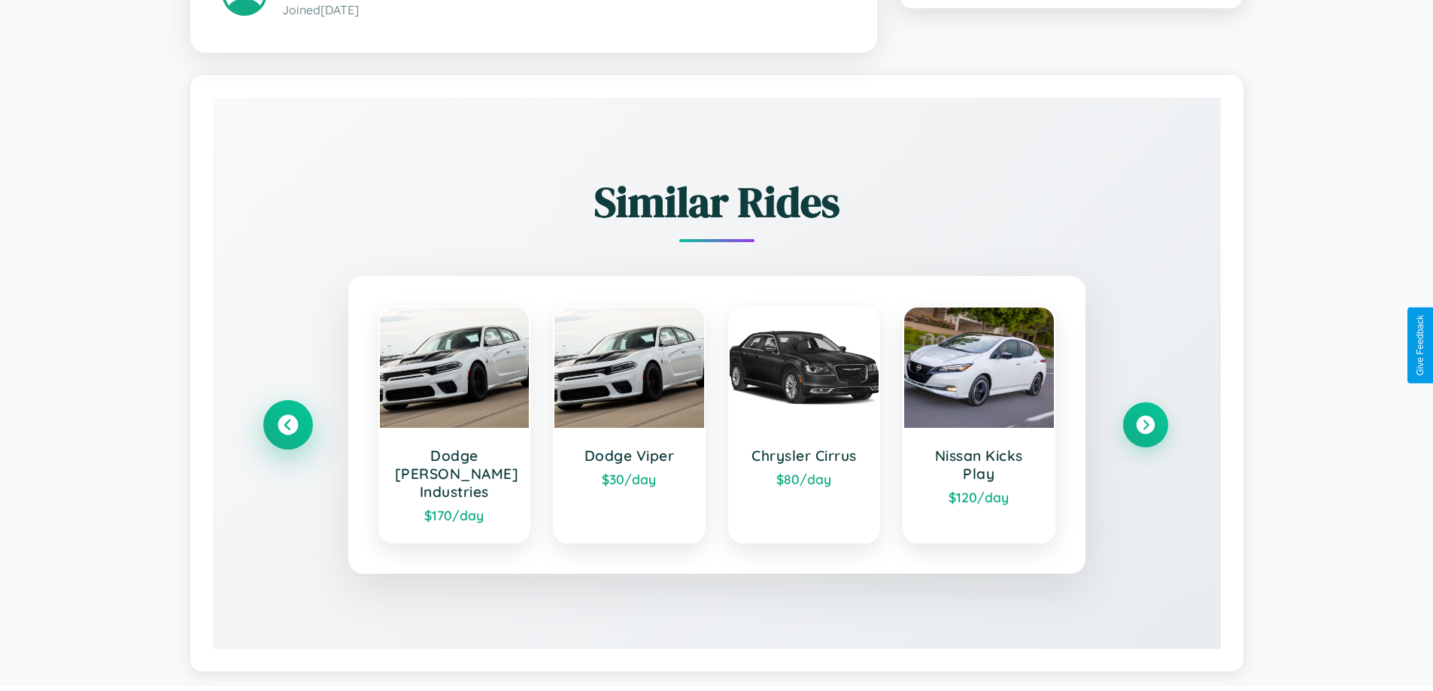
click at [287, 417] on icon at bounding box center [288, 424] width 20 height 20
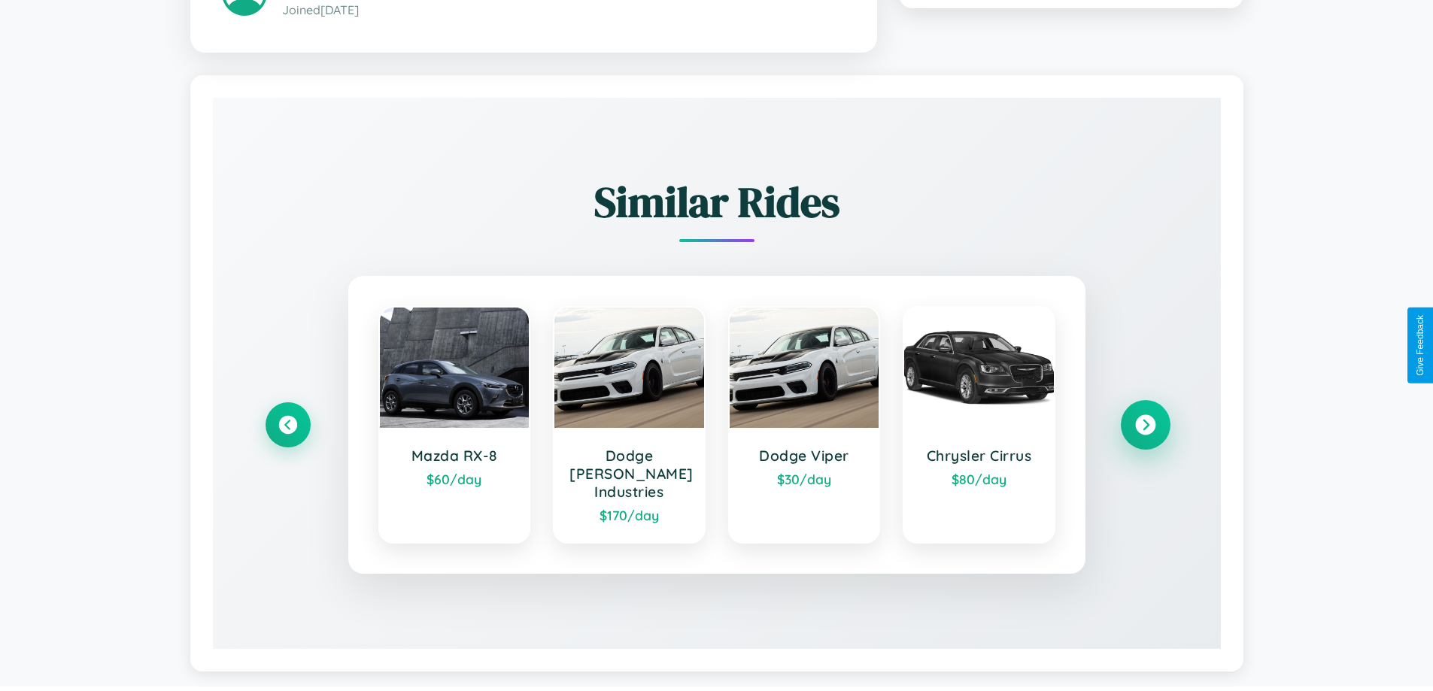
click at [1145, 417] on icon at bounding box center [1145, 424] width 20 height 20
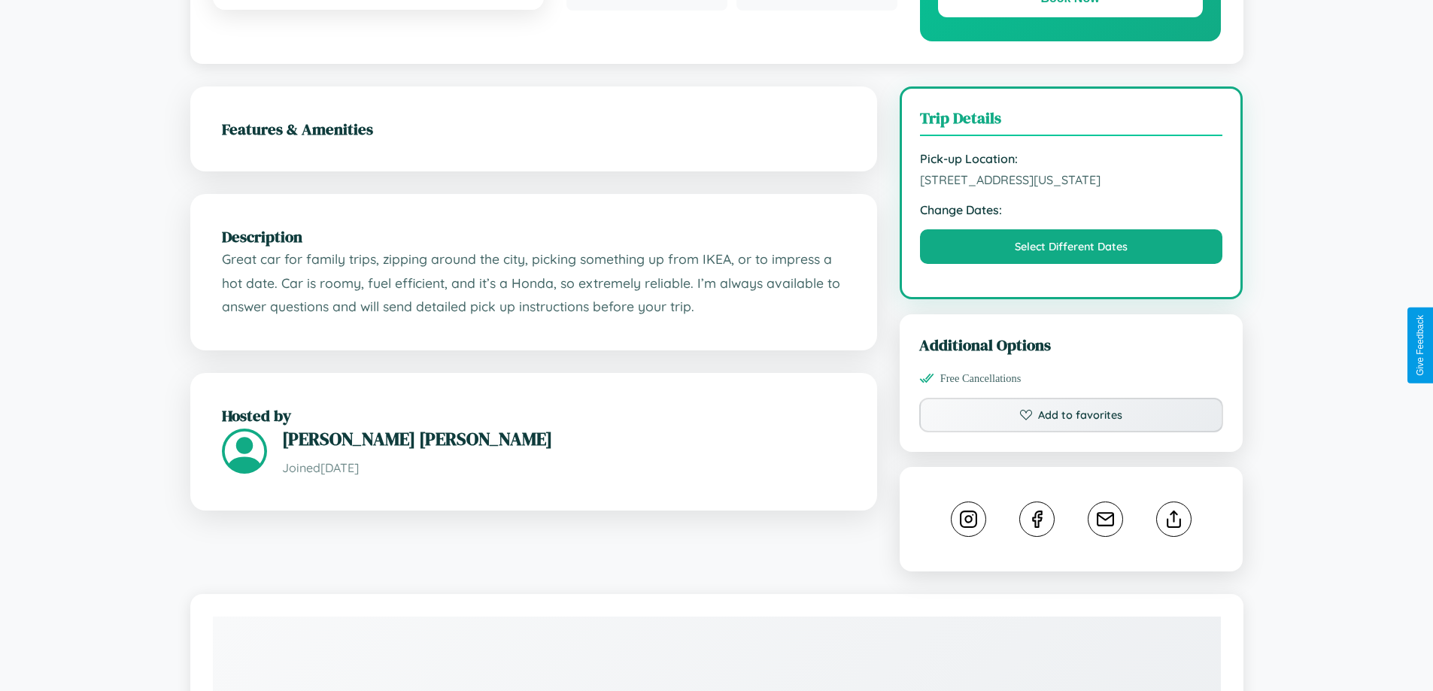
scroll to position [494, 0]
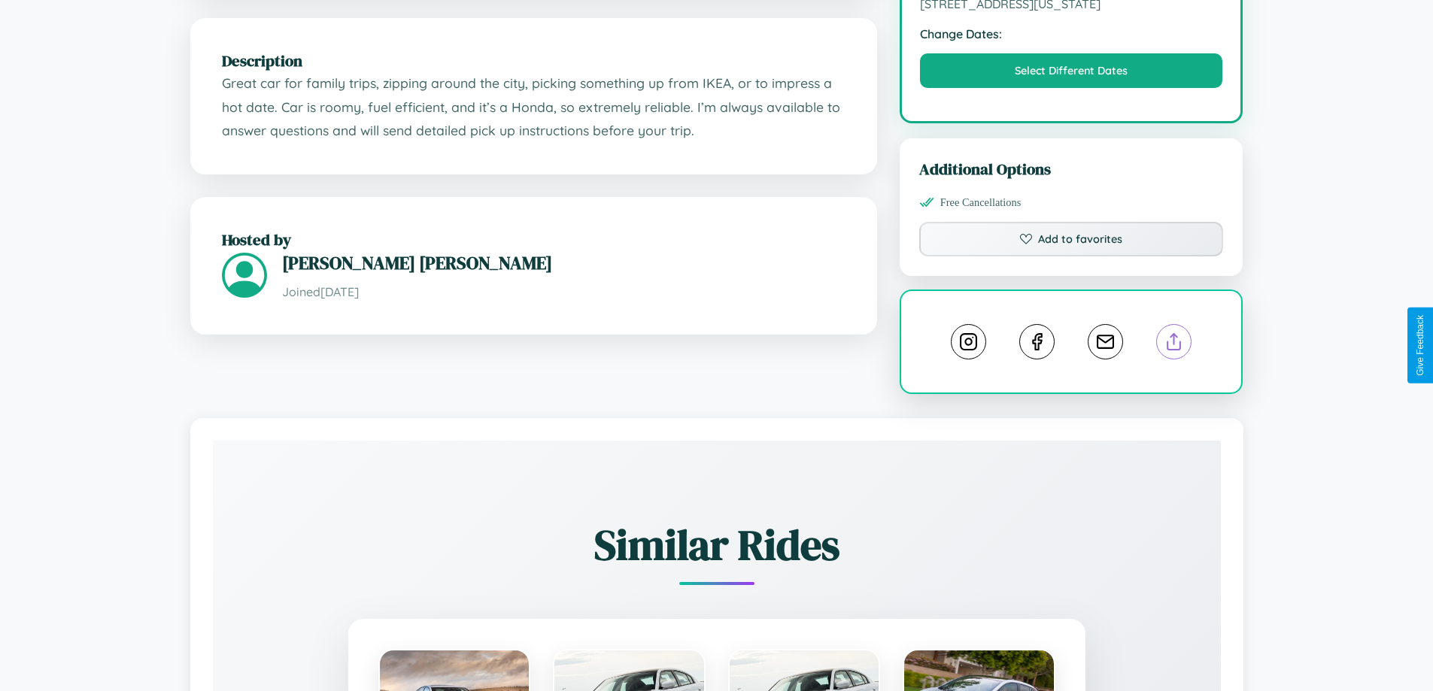
click at [1174, 344] on line at bounding box center [1174, 339] width 0 height 11
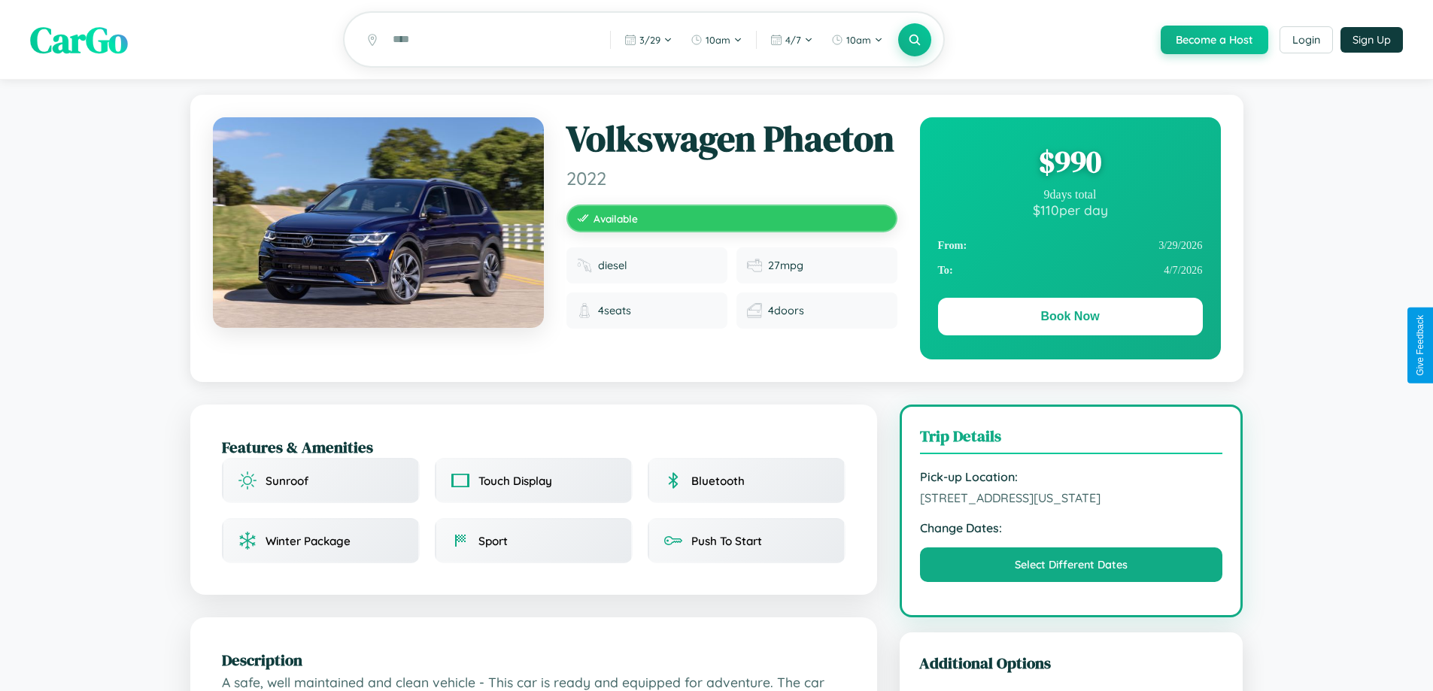
click at [1069, 164] on div "$ 990" at bounding box center [1070, 161] width 265 height 41
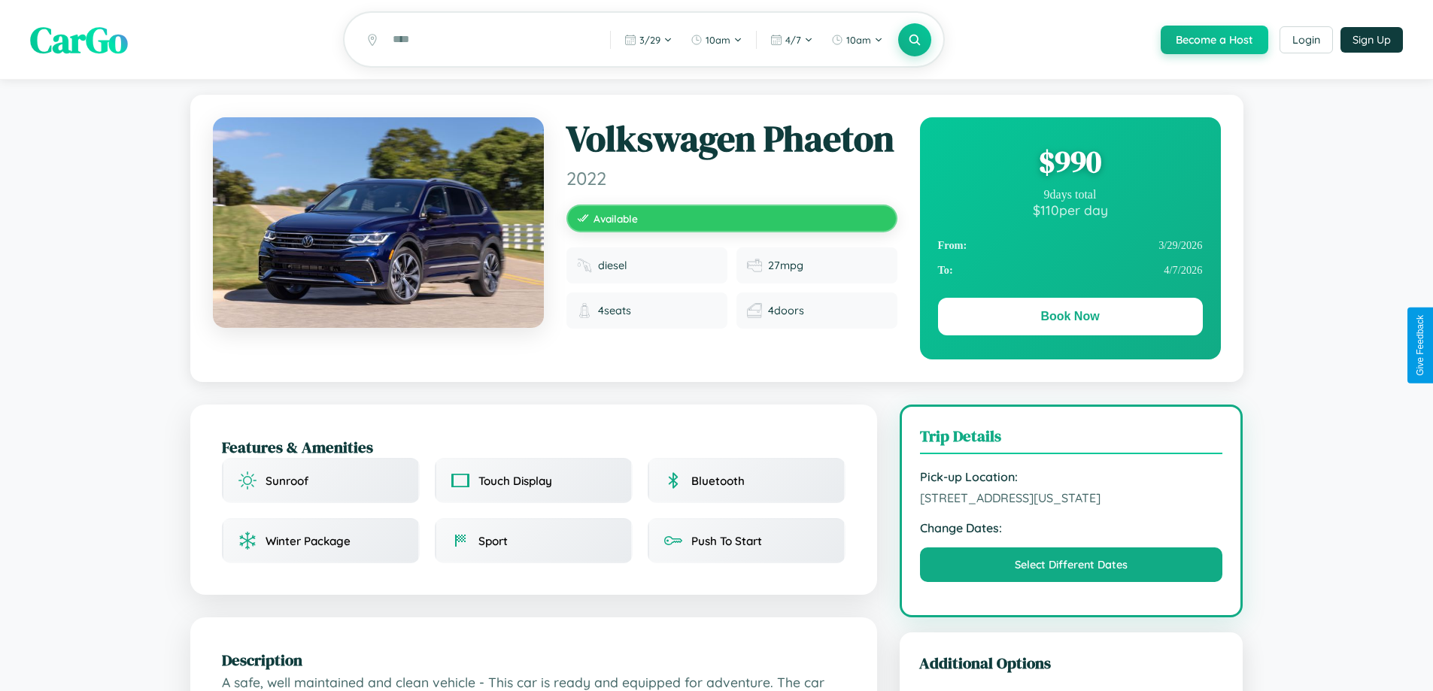
click at [1069, 164] on div "$ 990" at bounding box center [1070, 161] width 265 height 41
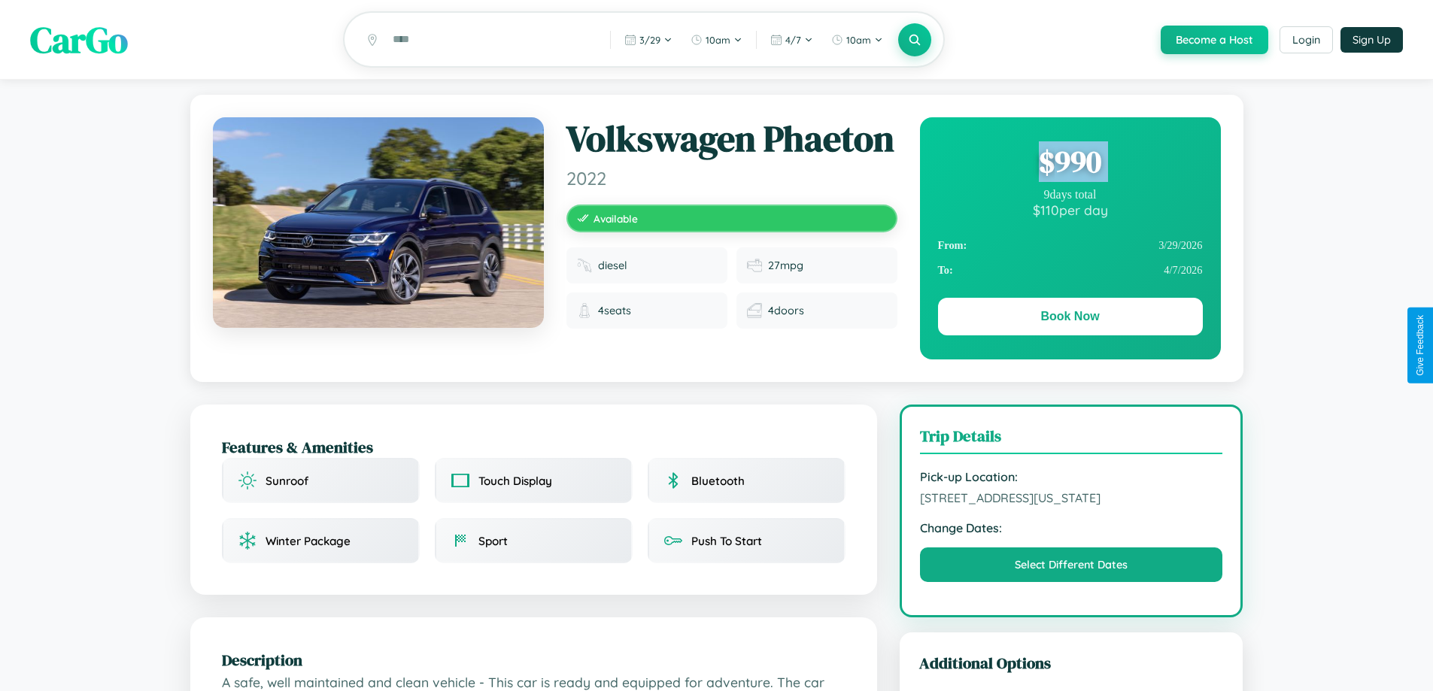
click at [1069, 164] on div "$ 990" at bounding box center [1070, 161] width 265 height 41
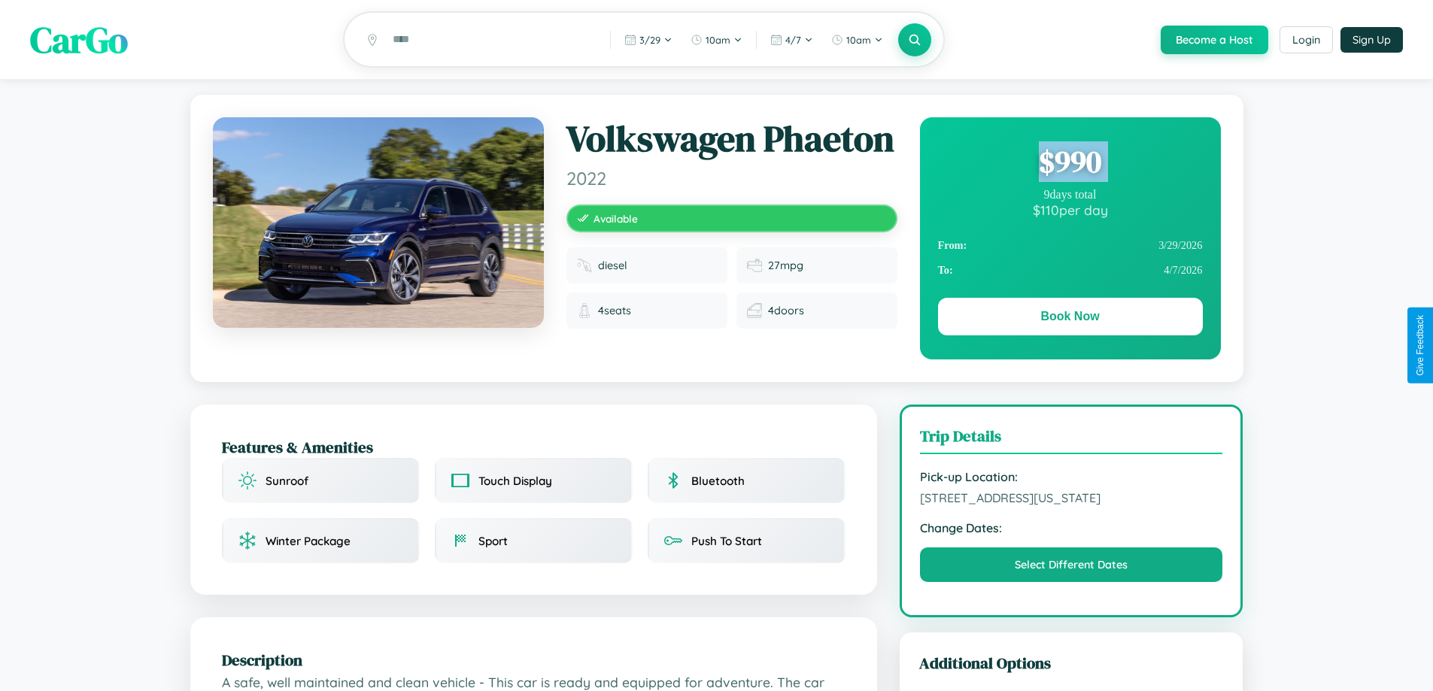
click at [1069, 164] on div "$ 990" at bounding box center [1070, 161] width 265 height 41
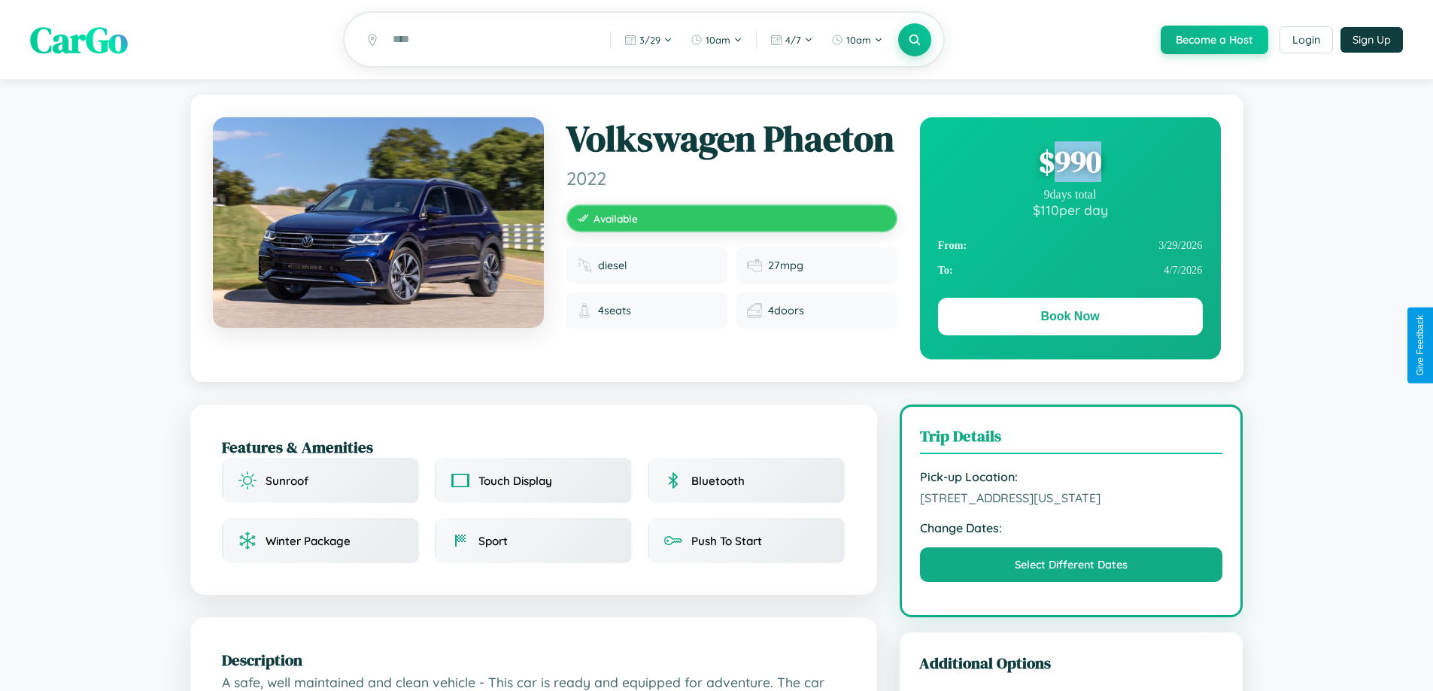
click at [1069, 164] on div "$ 990" at bounding box center [1070, 161] width 265 height 41
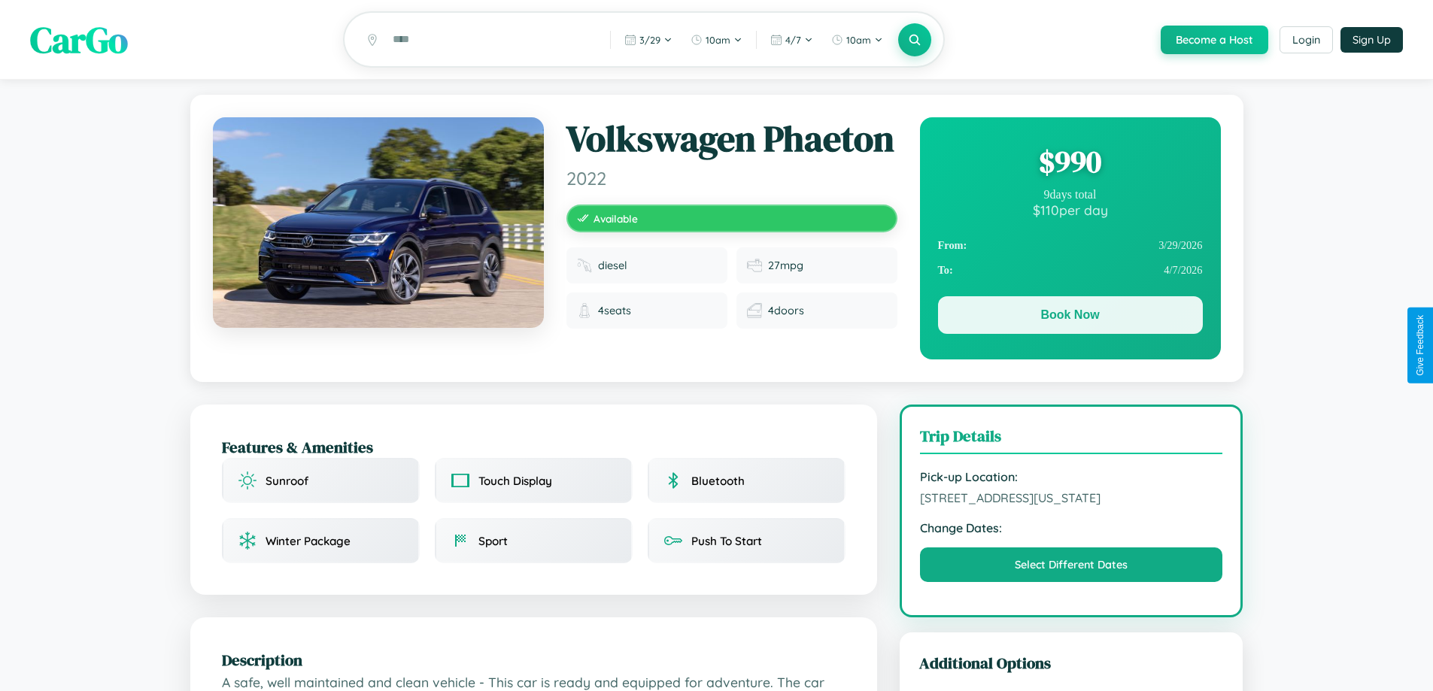
click at [1069, 317] on button "Book Now" at bounding box center [1070, 315] width 265 height 38
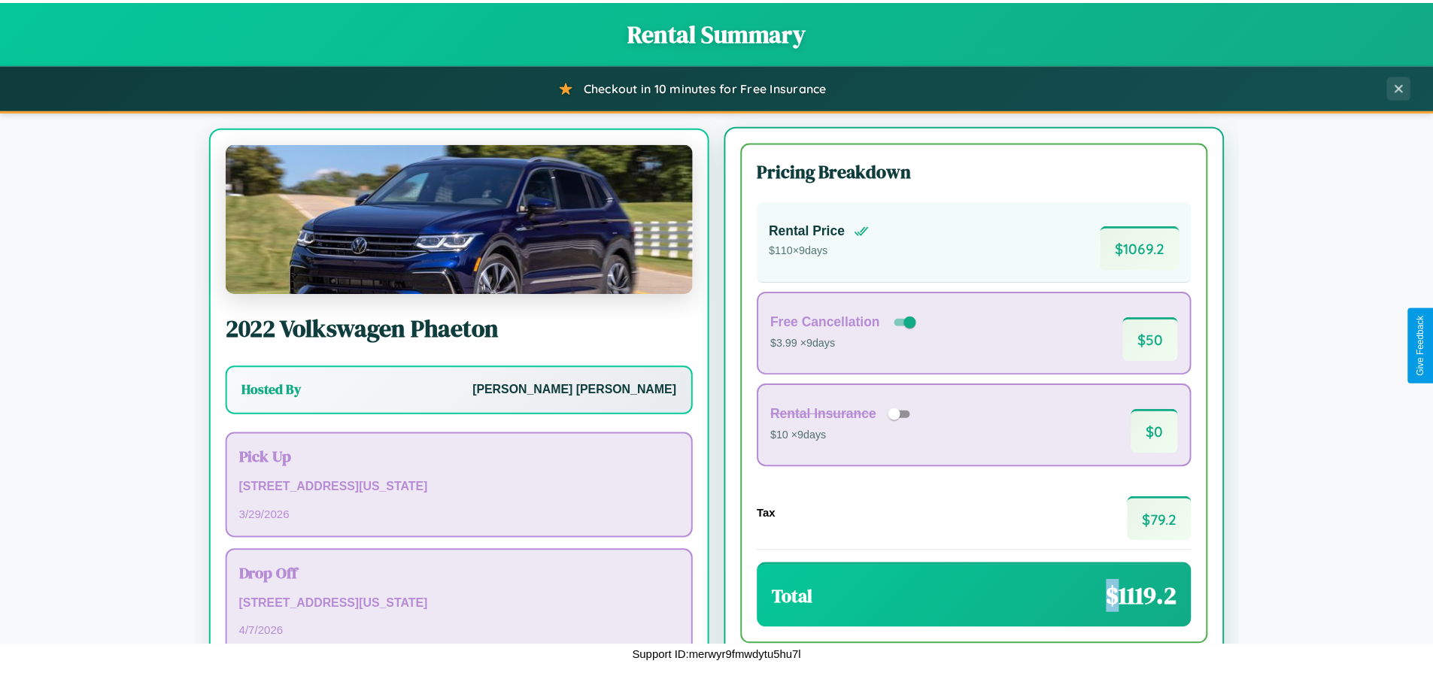
scroll to position [70, 0]
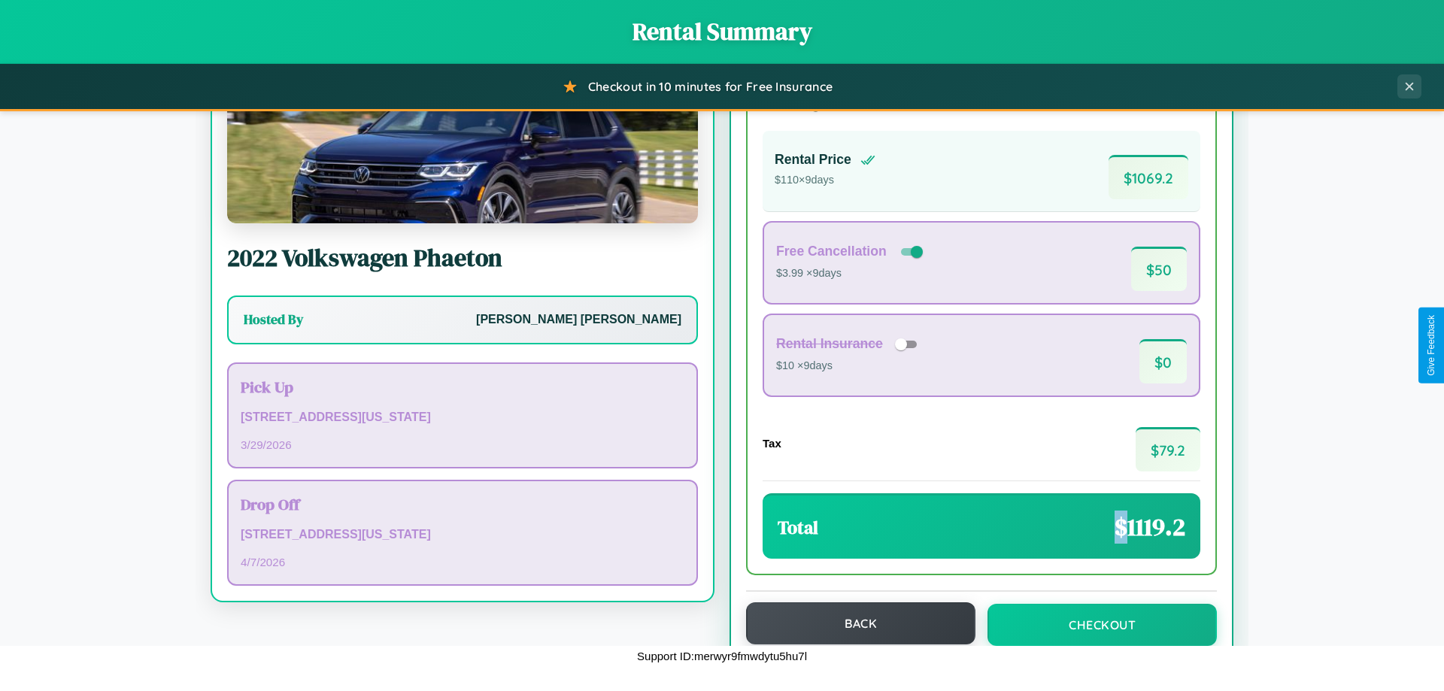
click at [854, 625] on button "Back" at bounding box center [860, 623] width 229 height 42
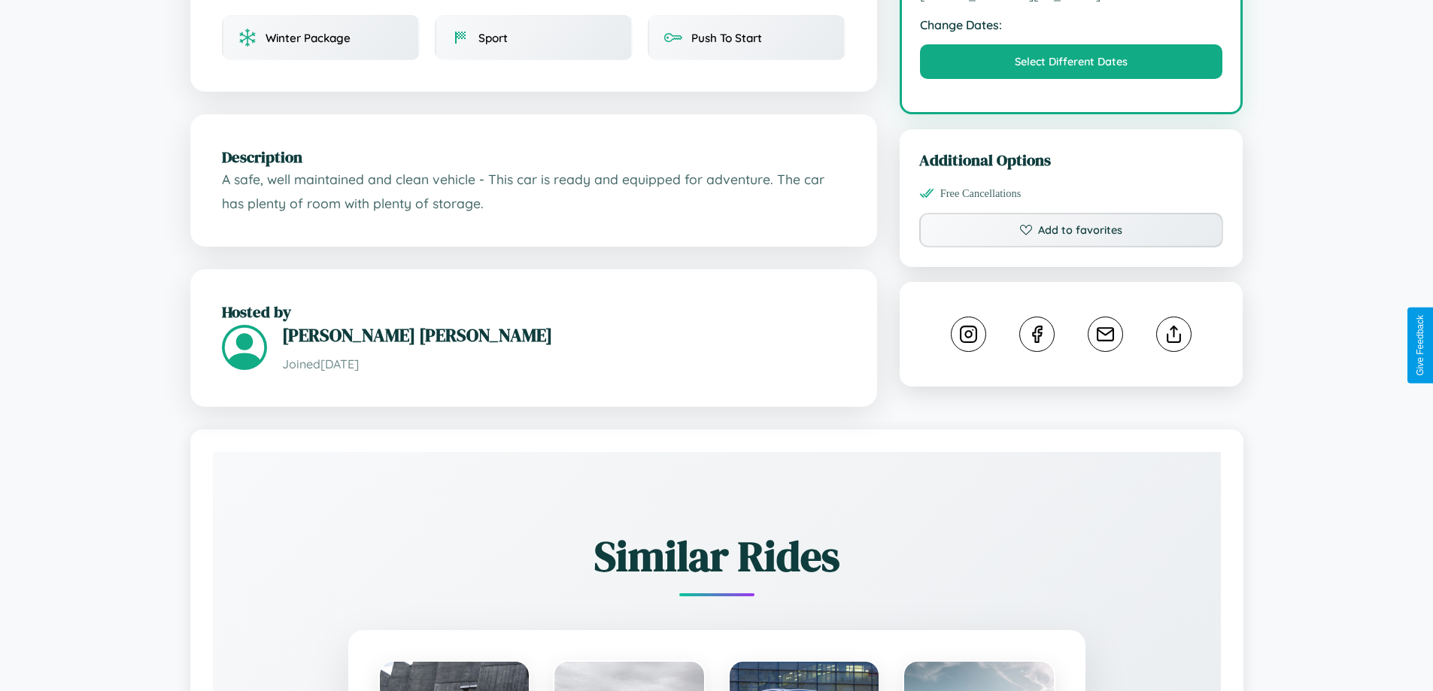
scroll to position [509, 0]
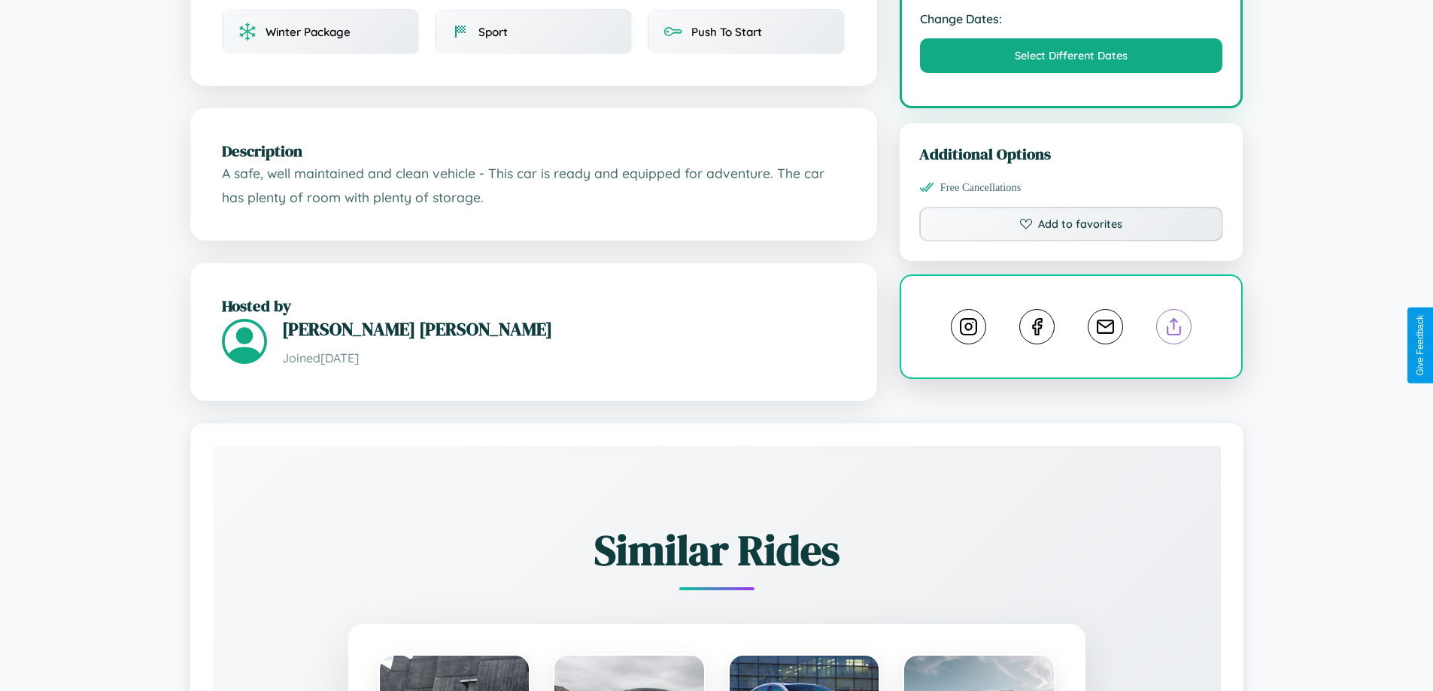
click at [1174, 329] on line at bounding box center [1174, 324] width 0 height 11
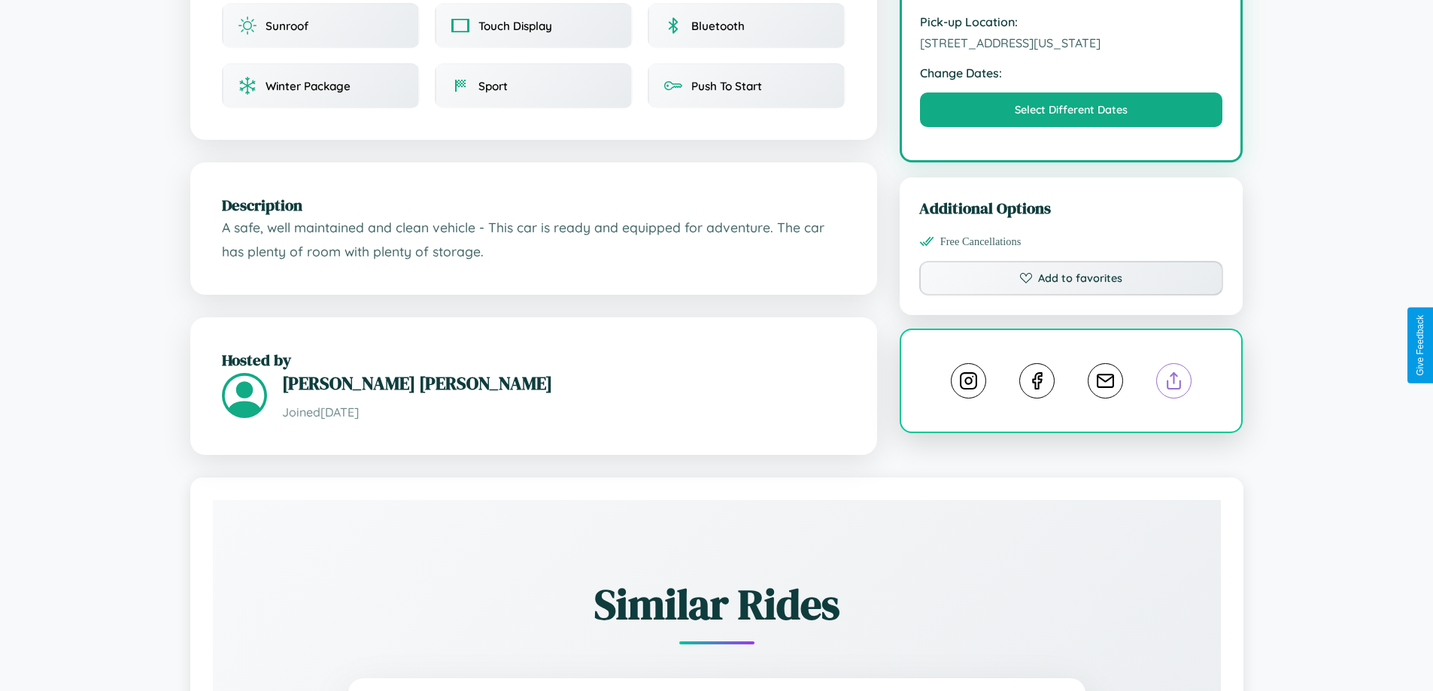
scroll to position [405, 0]
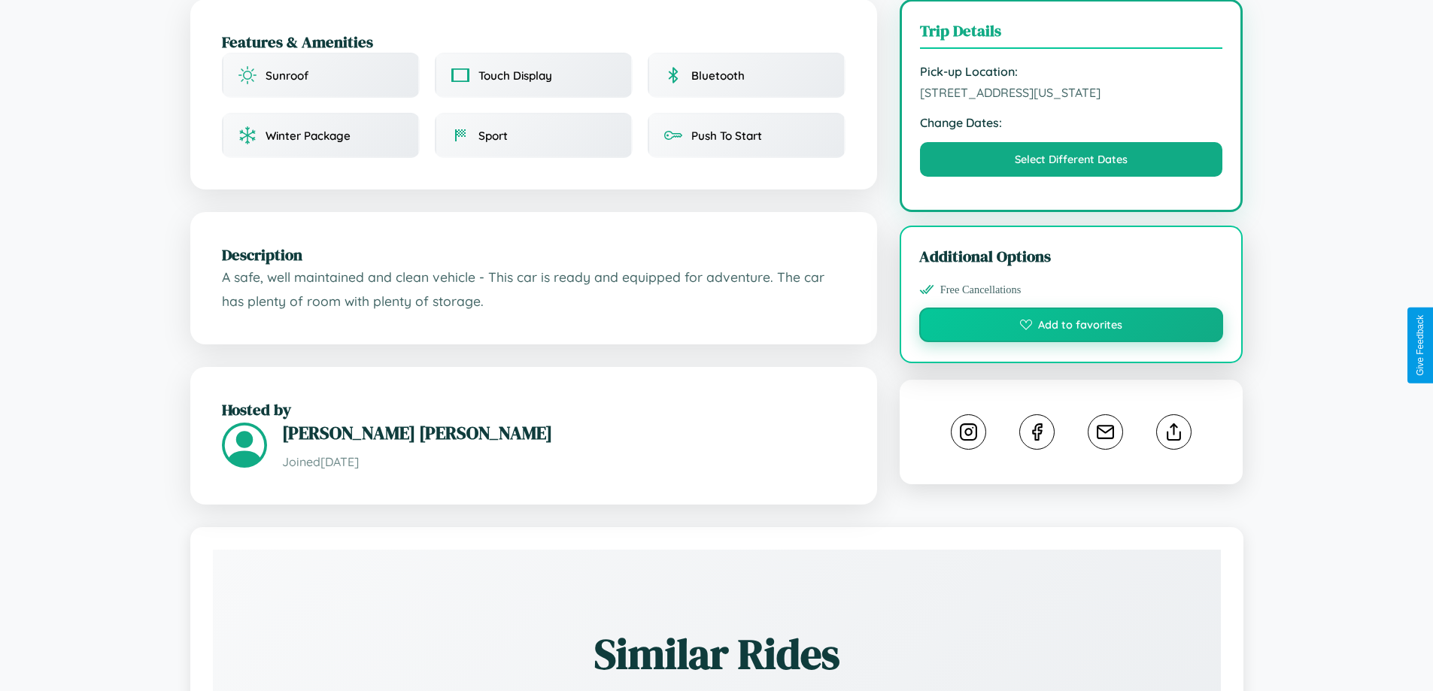
click at [1071, 342] on button "Add to favorites" at bounding box center [1071, 325] width 305 height 35
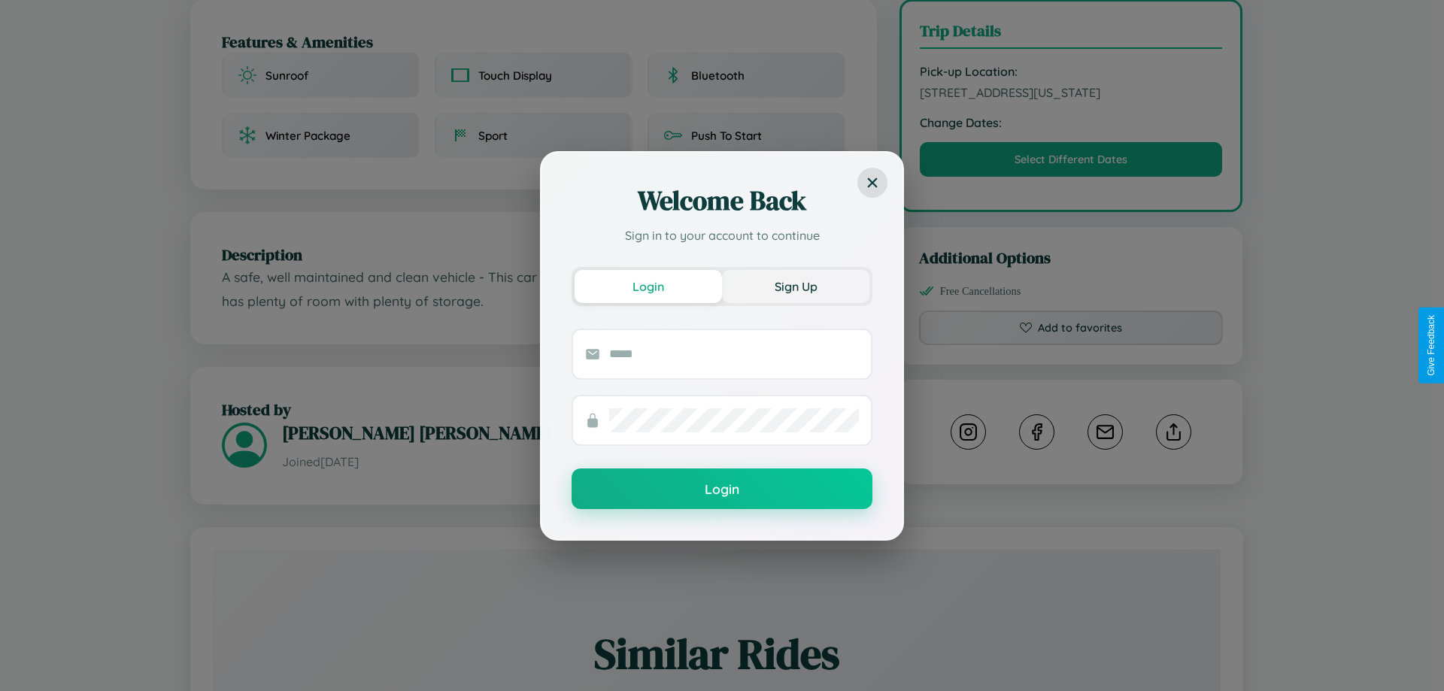
click at [796, 286] on button "Sign Up" at bounding box center [795, 286] width 147 height 33
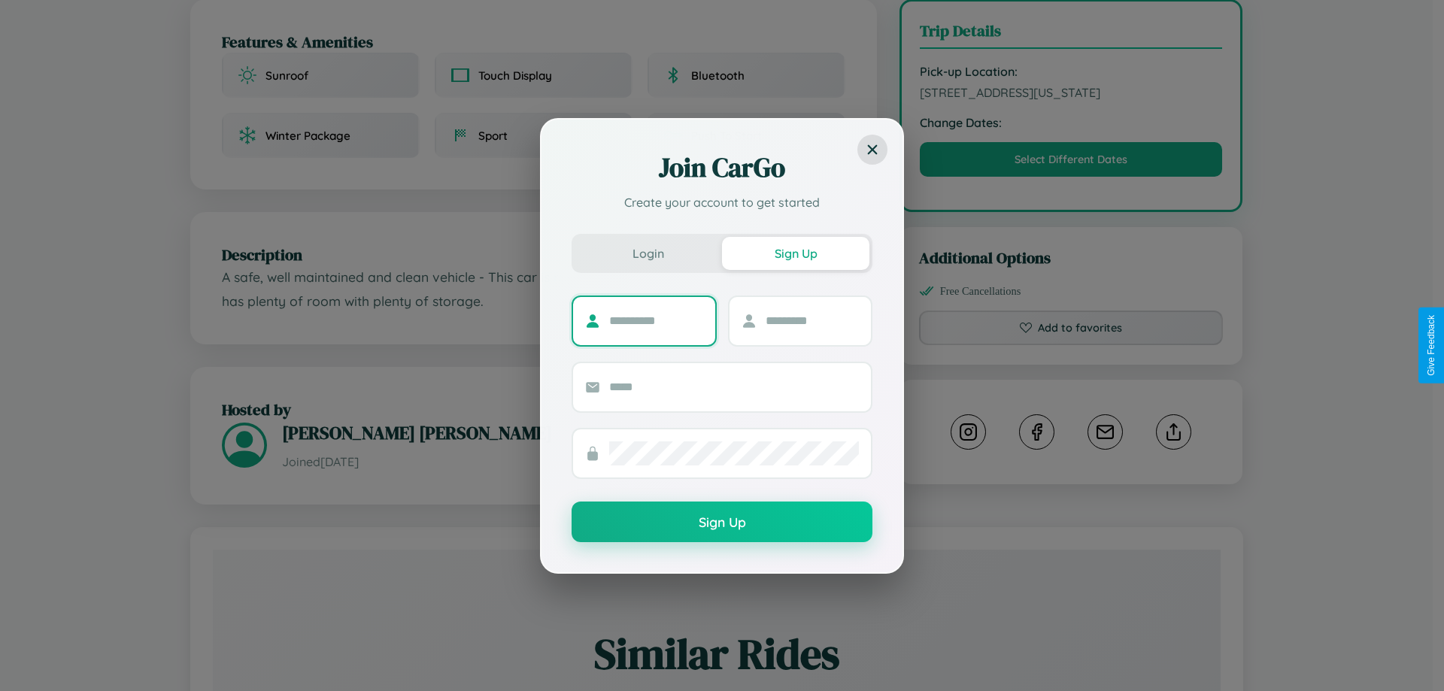
click at [656, 320] on input "text" at bounding box center [656, 321] width 94 height 24
type input "********"
click at [811, 320] on input "text" at bounding box center [813, 321] width 94 height 24
type input "*****"
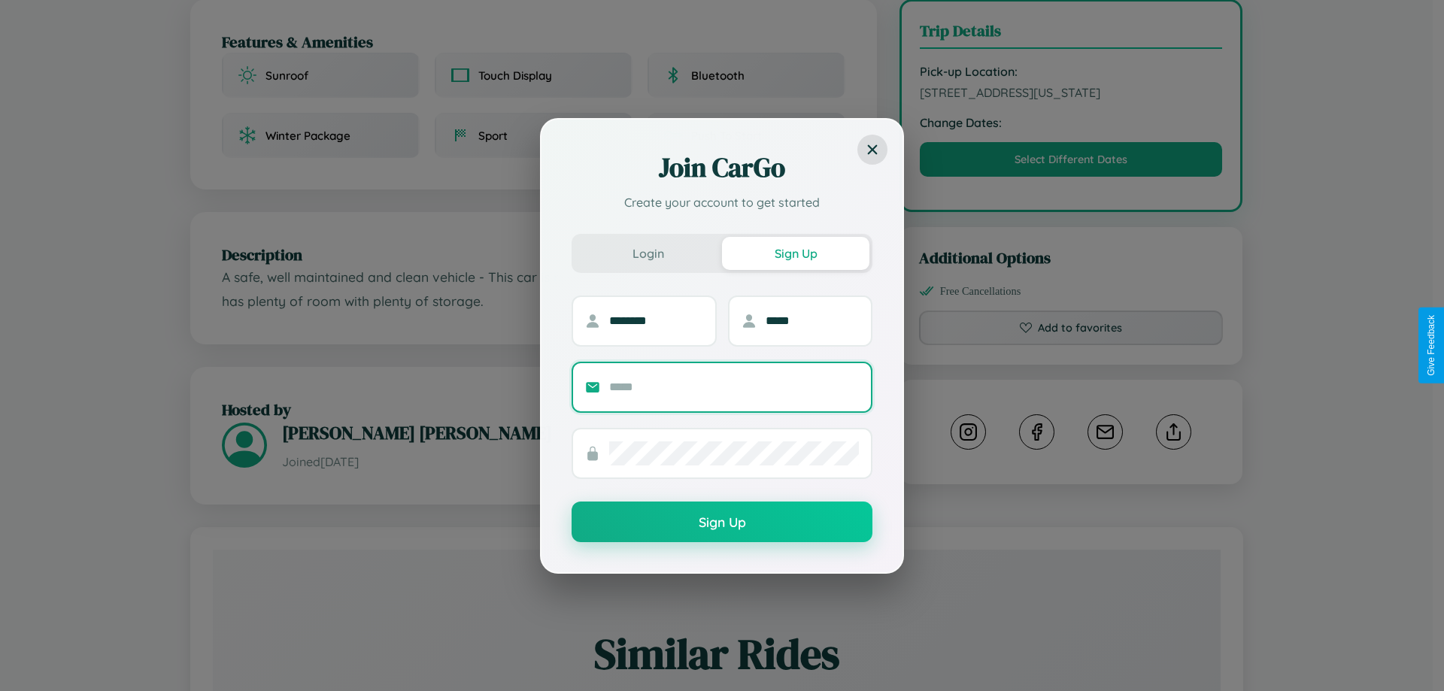
click at [734, 387] on input "text" at bounding box center [734, 387] width 250 height 24
type input "**********"
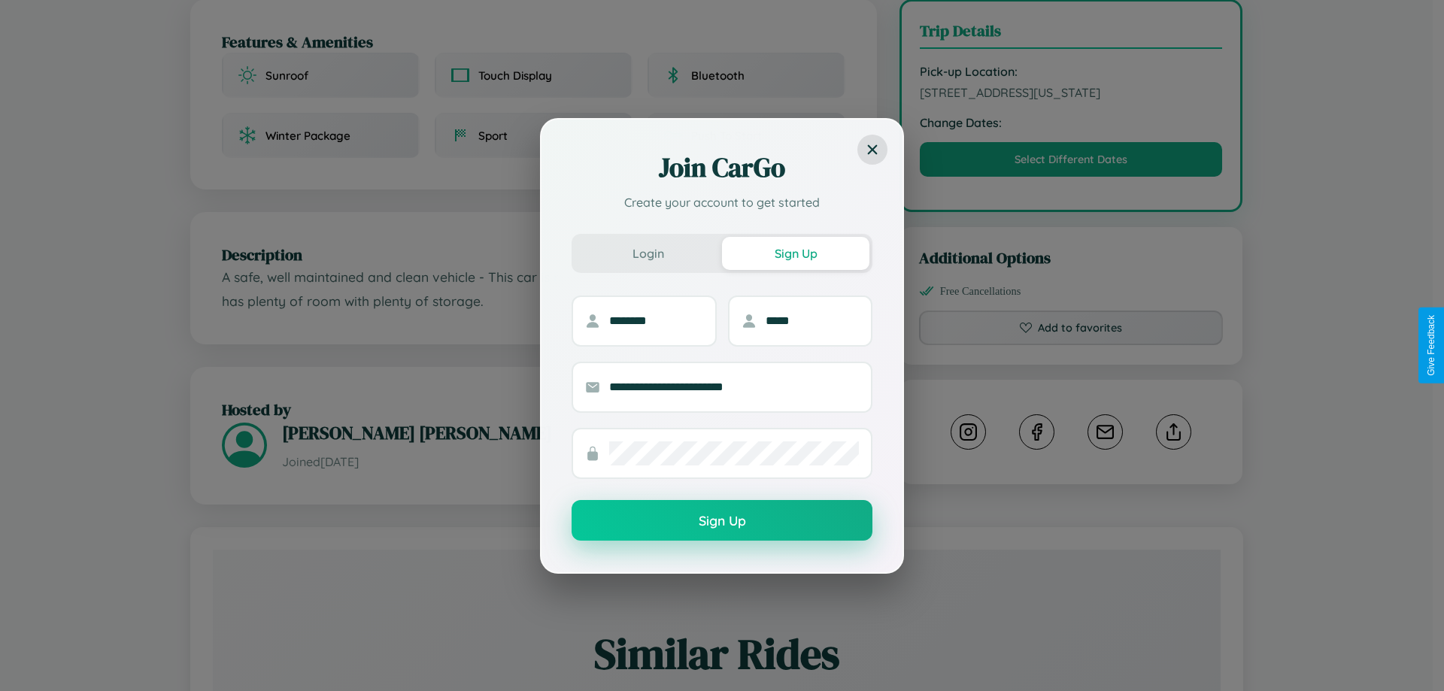
click at [722, 521] on button "Sign Up" at bounding box center [722, 520] width 301 height 41
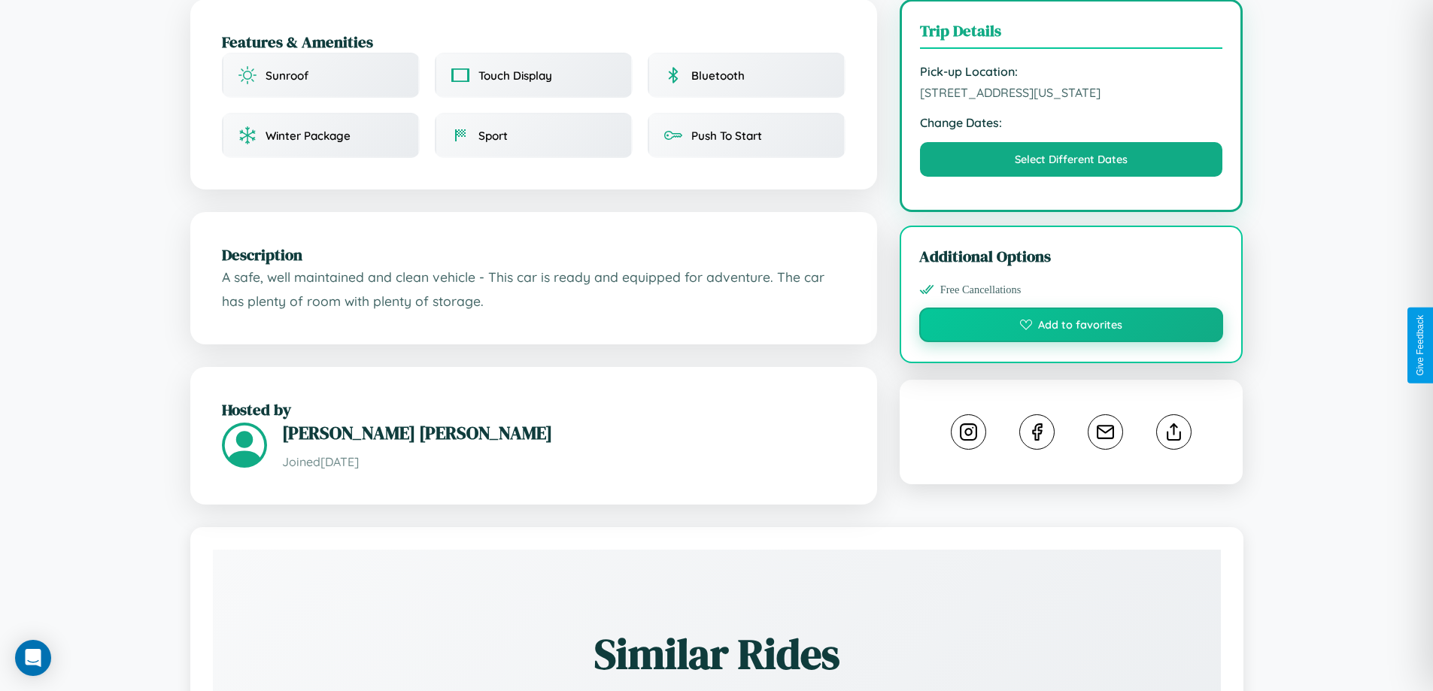
click at [1071, 342] on button "Add to favorites" at bounding box center [1071, 325] width 305 height 35
